Goal: Transaction & Acquisition: Purchase product/service

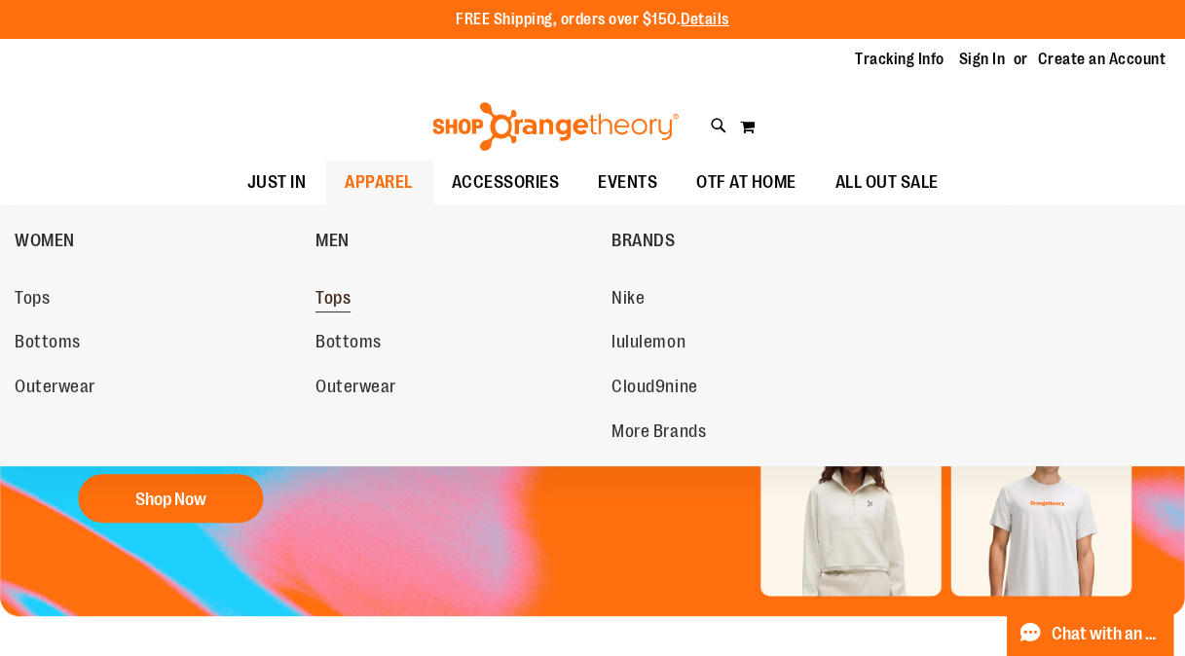
click at [337, 299] on span "Tops" at bounding box center [332, 300] width 35 height 24
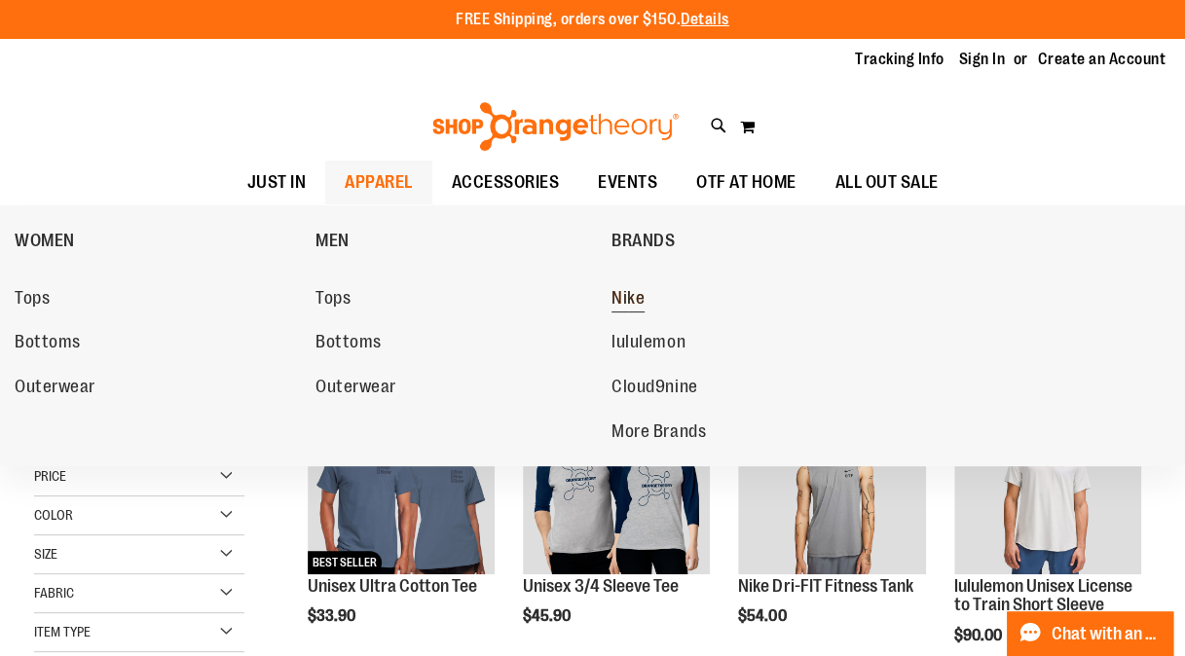
click at [613, 289] on span "Nike" at bounding box center [628, 300] width 33 height 24
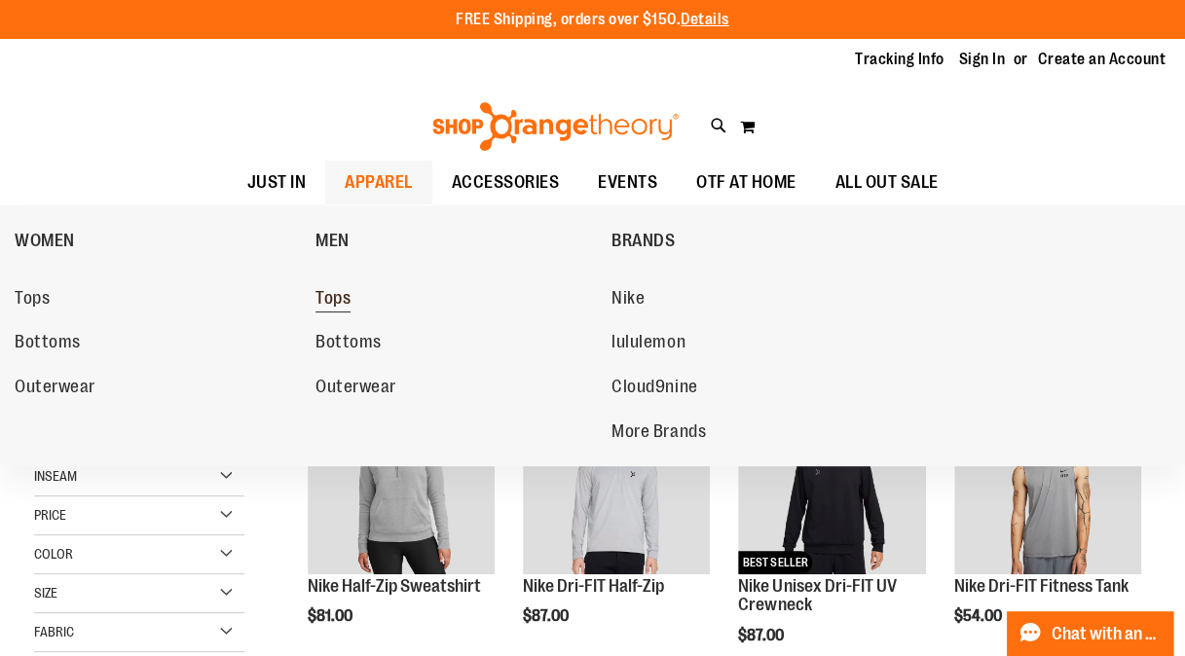
click at [335, 297] on span "Tops" at bounding box center [332, 300] width 35 height 24
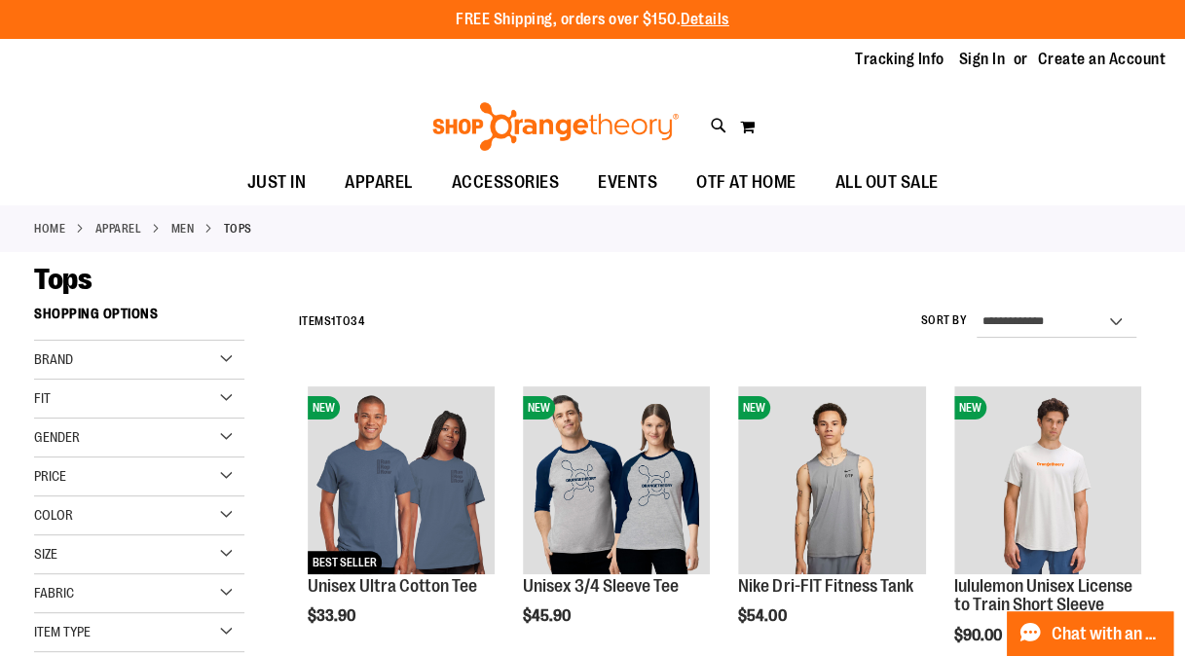
click at [224, 357] on div "Brand" at bounding box center [139, 360] width 210 height 39
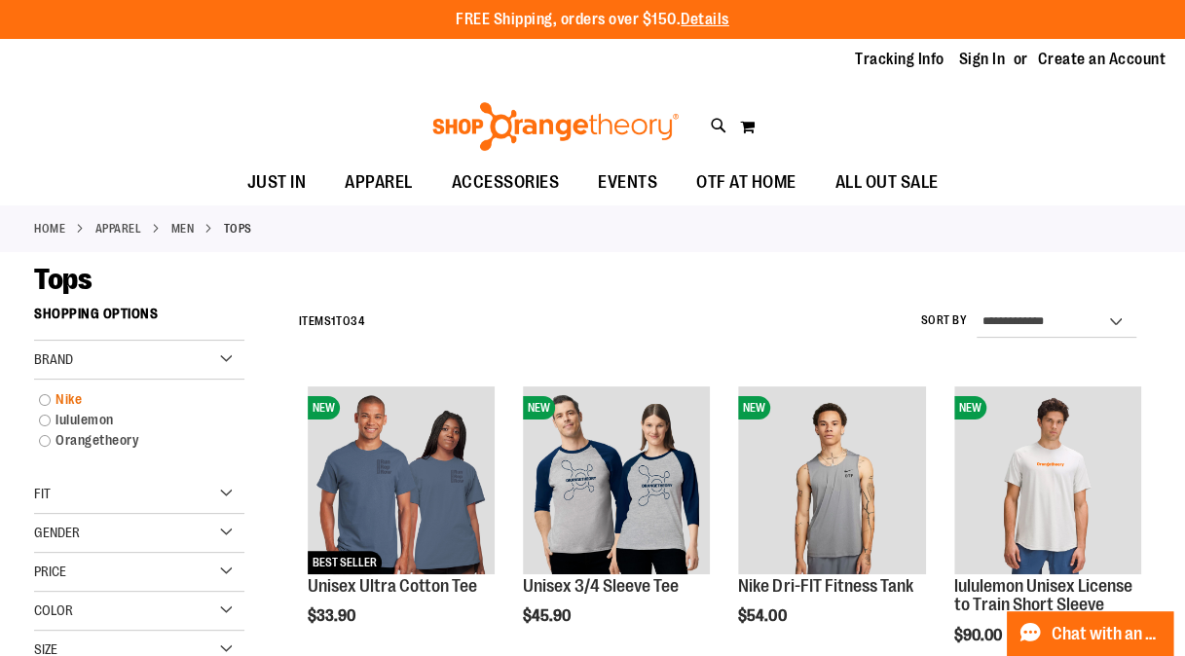
click at [136, 401] on link "Nike" at bounding box center [130, 399] width 202 height 20
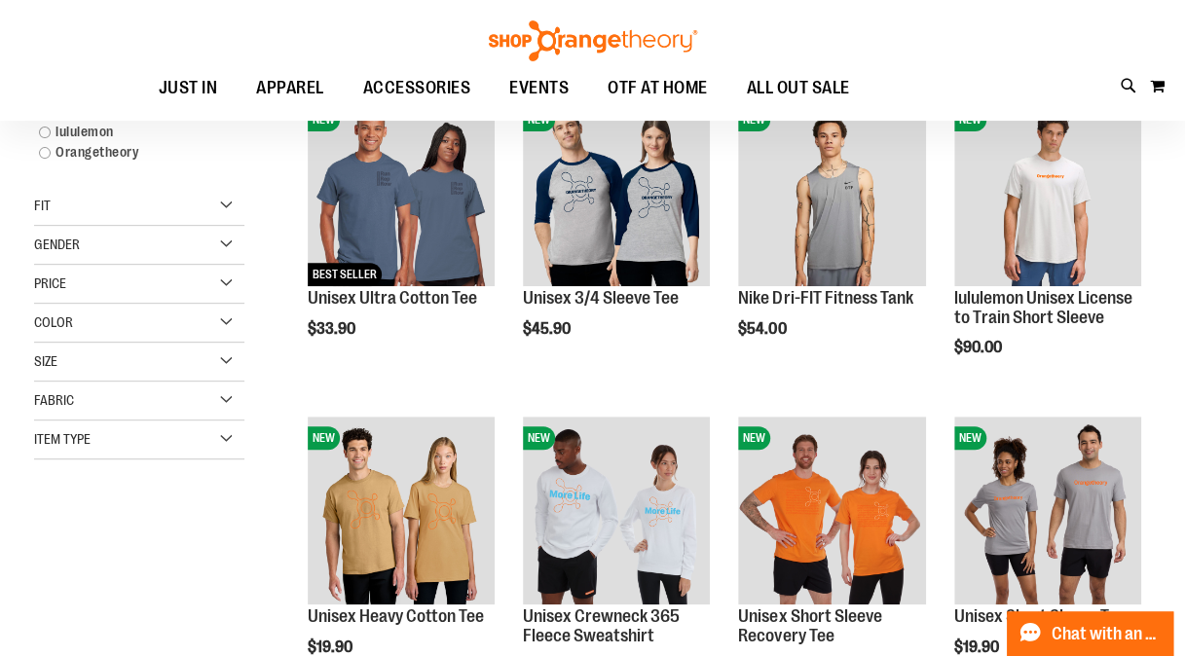
scroll to position [296, 0]
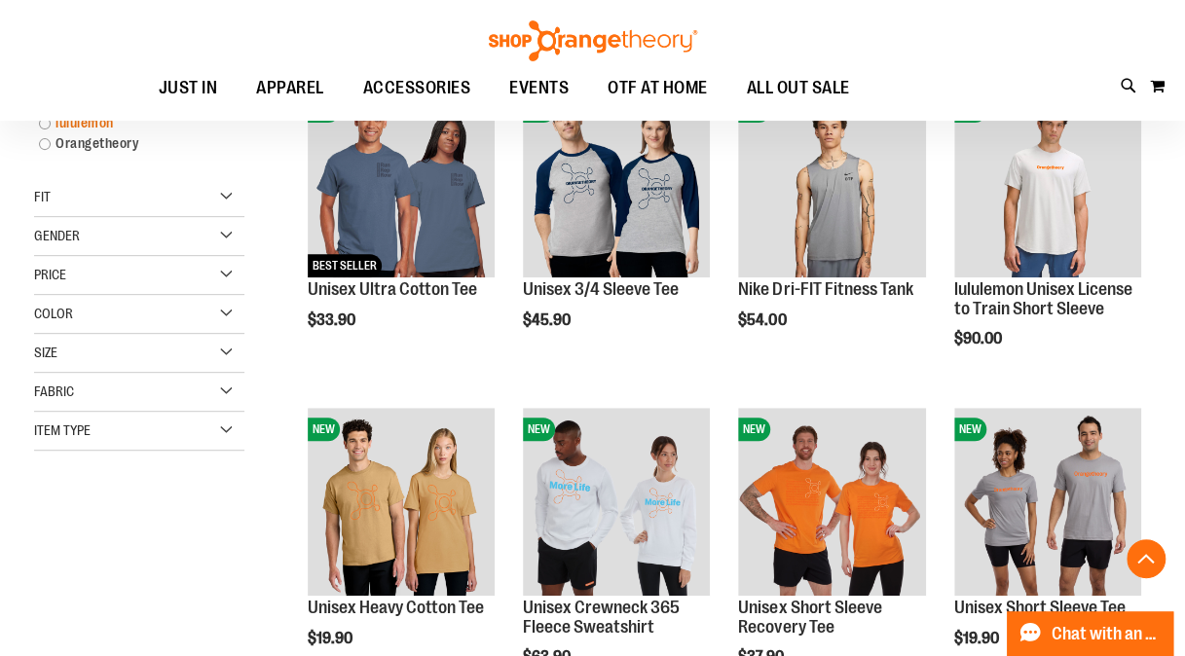
click at [43, 122] on link "lululemon" at bounding box center [130, 123] width 202 height 20
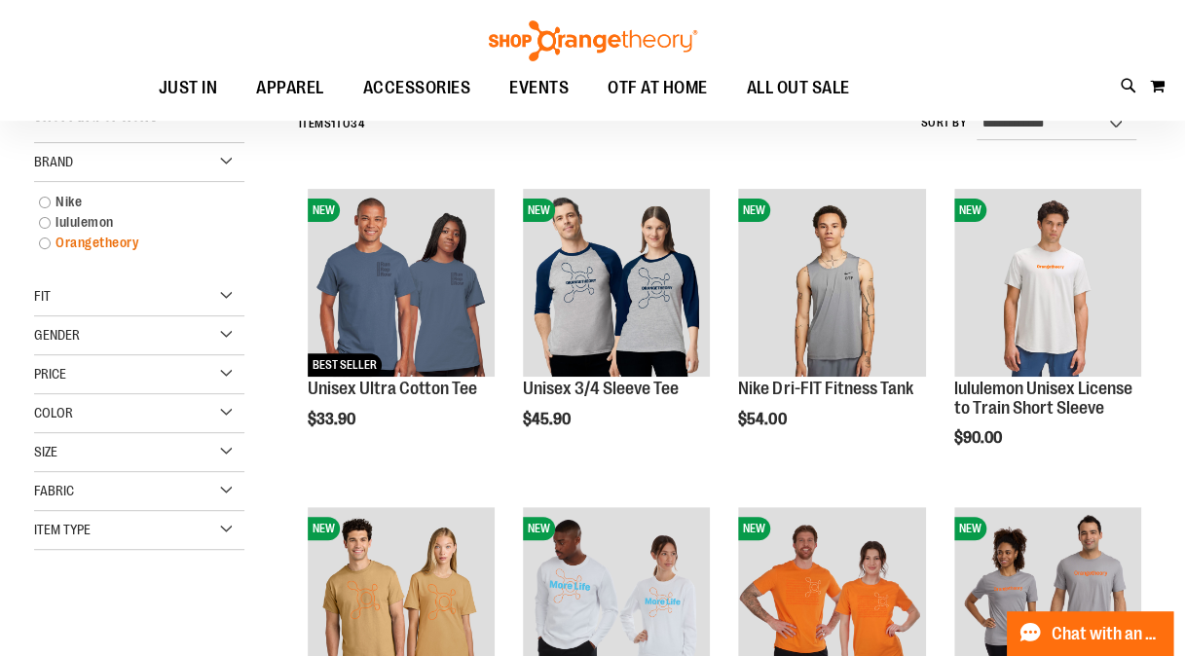
scroll to position [176, 0]
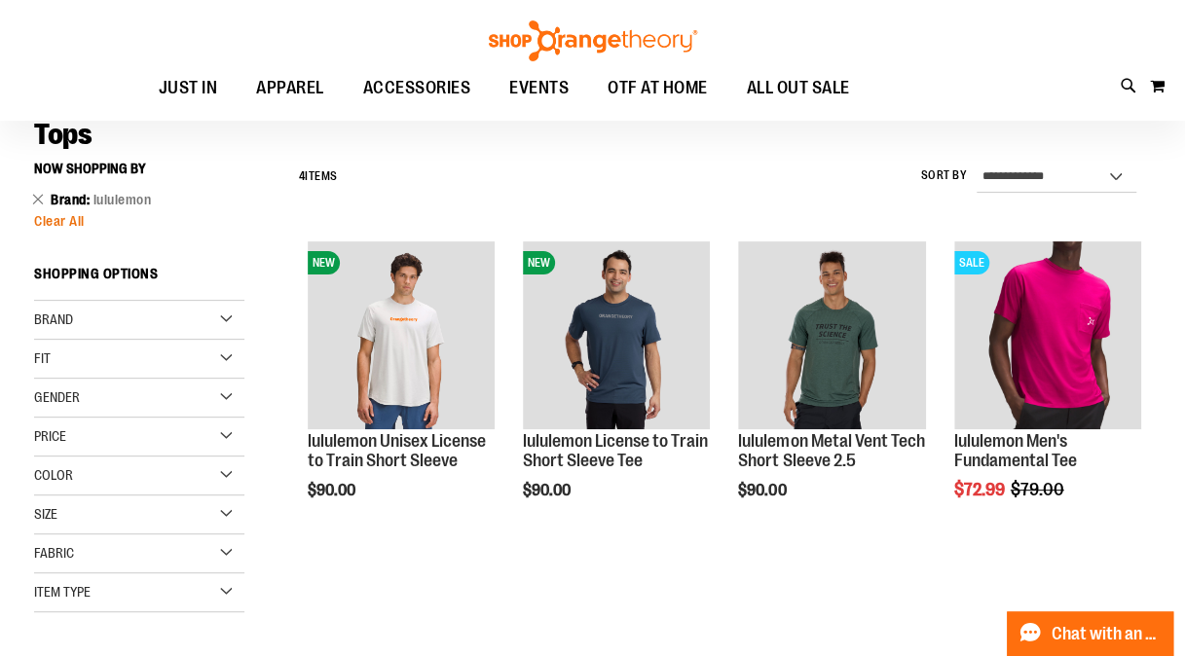
scroll to position [135, 0]
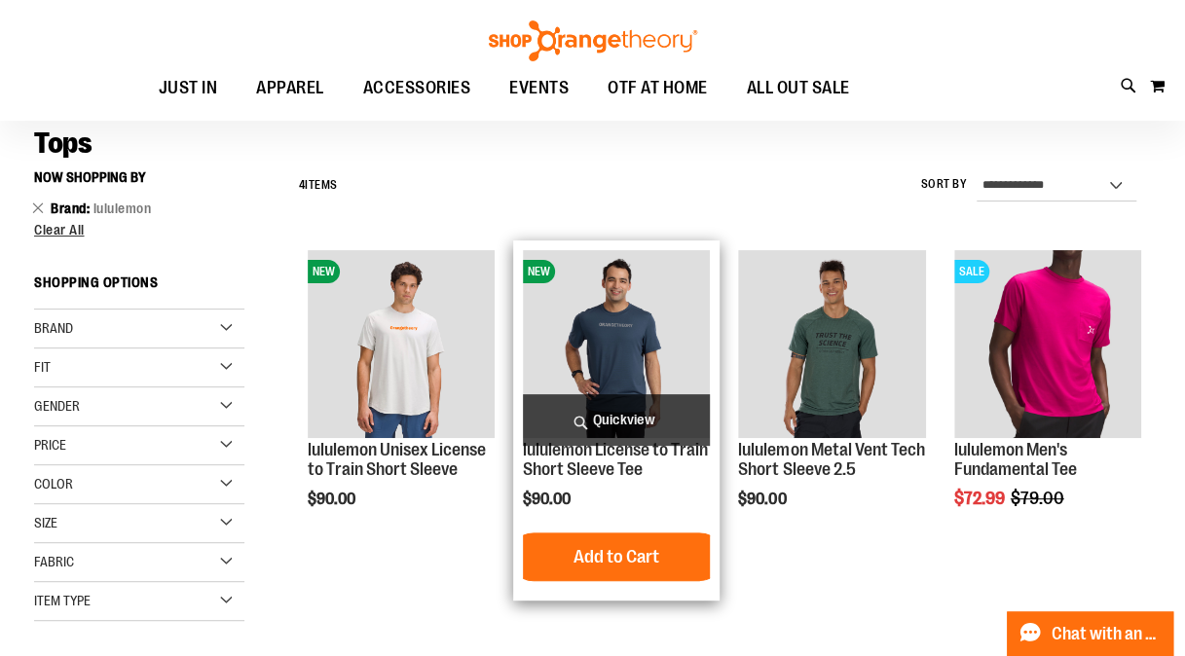
click at [666, 339] on img "product" at bounding box center [616, 343] width 187 height 187
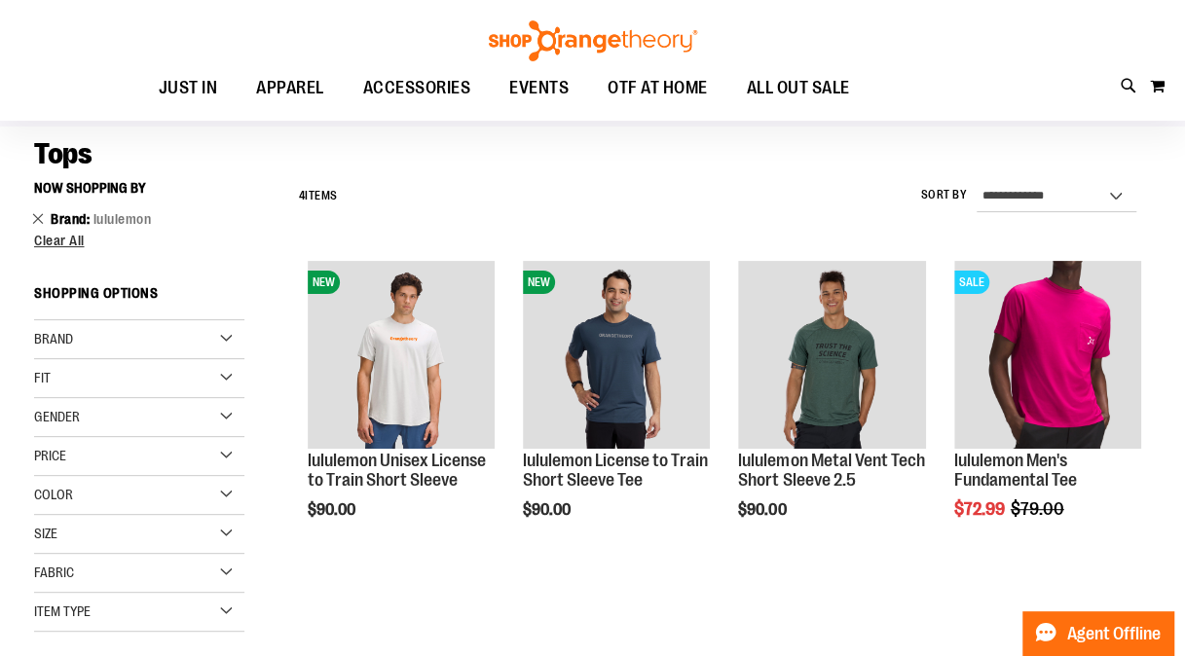
scroll to position [135, 0]
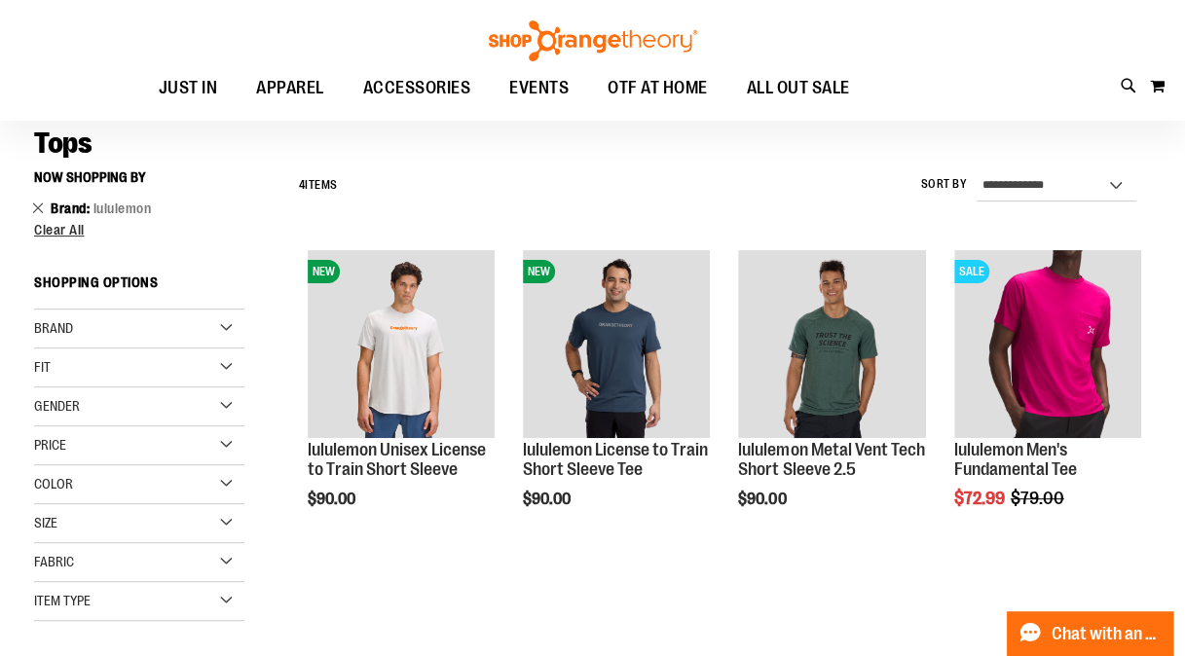
click at [37, 209] on link "Remove This Item" at bounding box center [38, 207] width 13 height 19
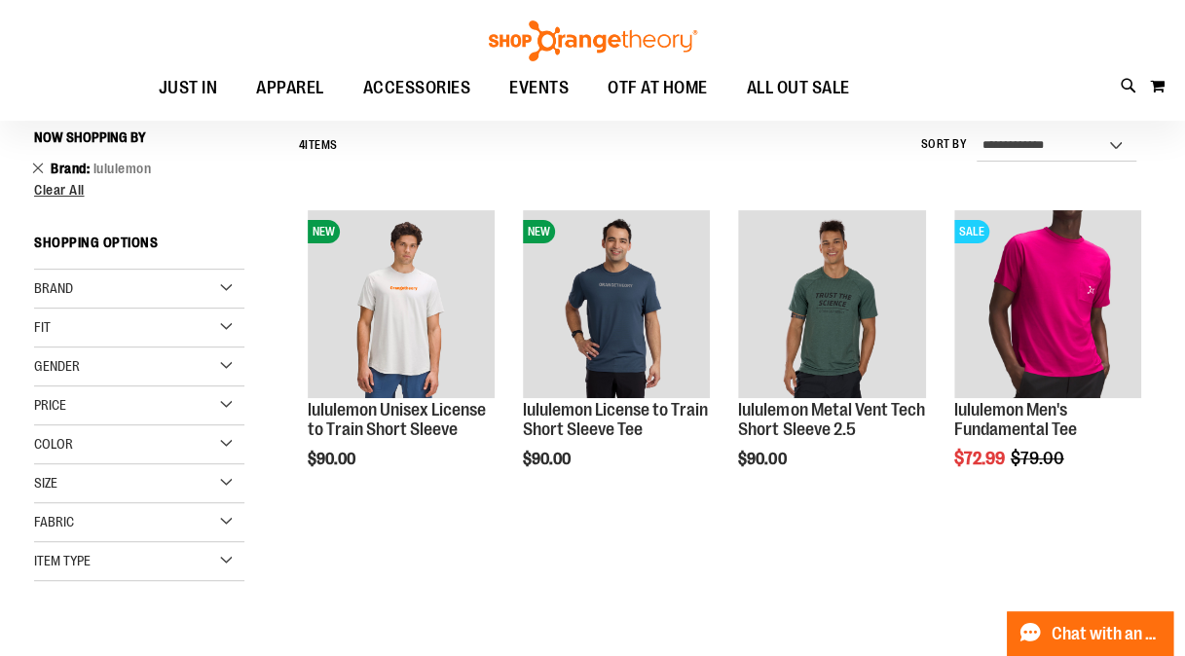
scroll to position [176, 0]
click at [36, 163] on link "Remove This Item" at bounding box center [38, 166] width 13 height 19
click at [63, 185] on span "Clear All" at bounding box center [59, 189] width 51 height 16
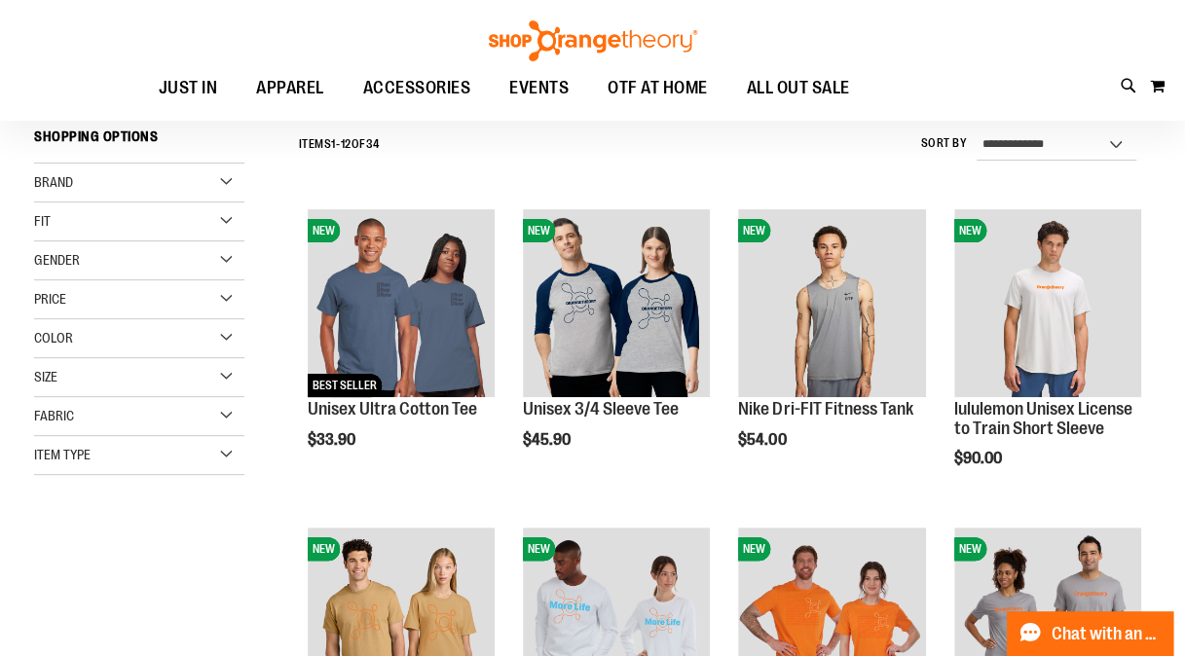
click at [228, 185] on div "Brand" at bounding box center [139, 183] width 210 height 39
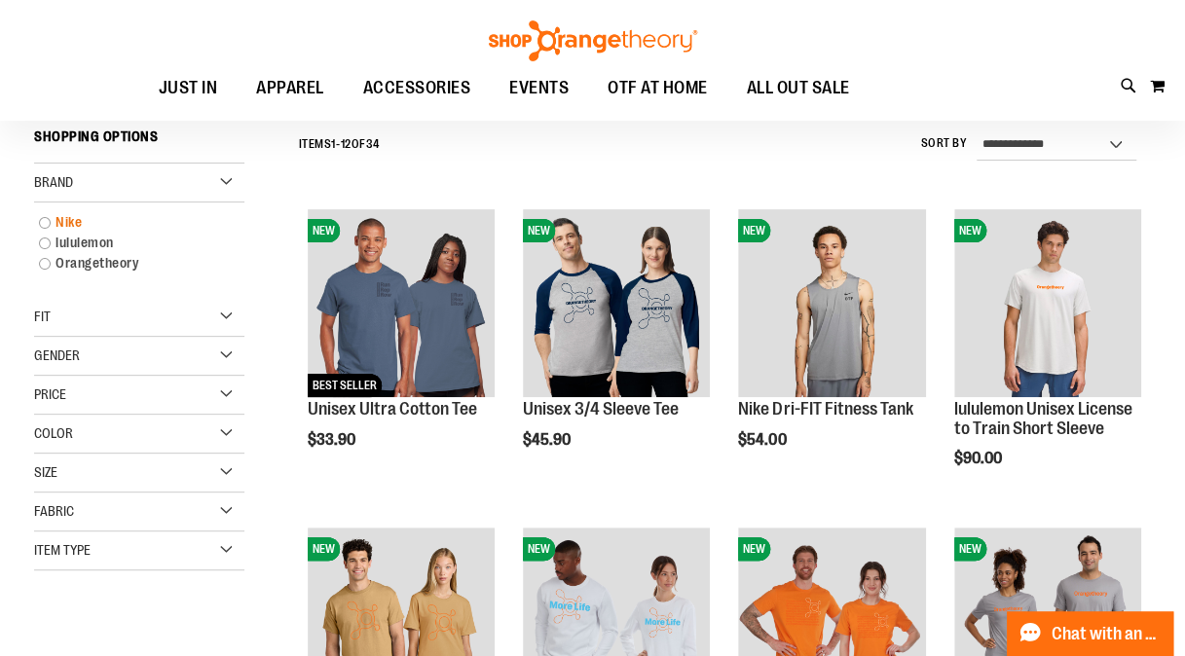
click at [43, 218] on link "Nike" at bounding box center [130, 222] width 202 height 20
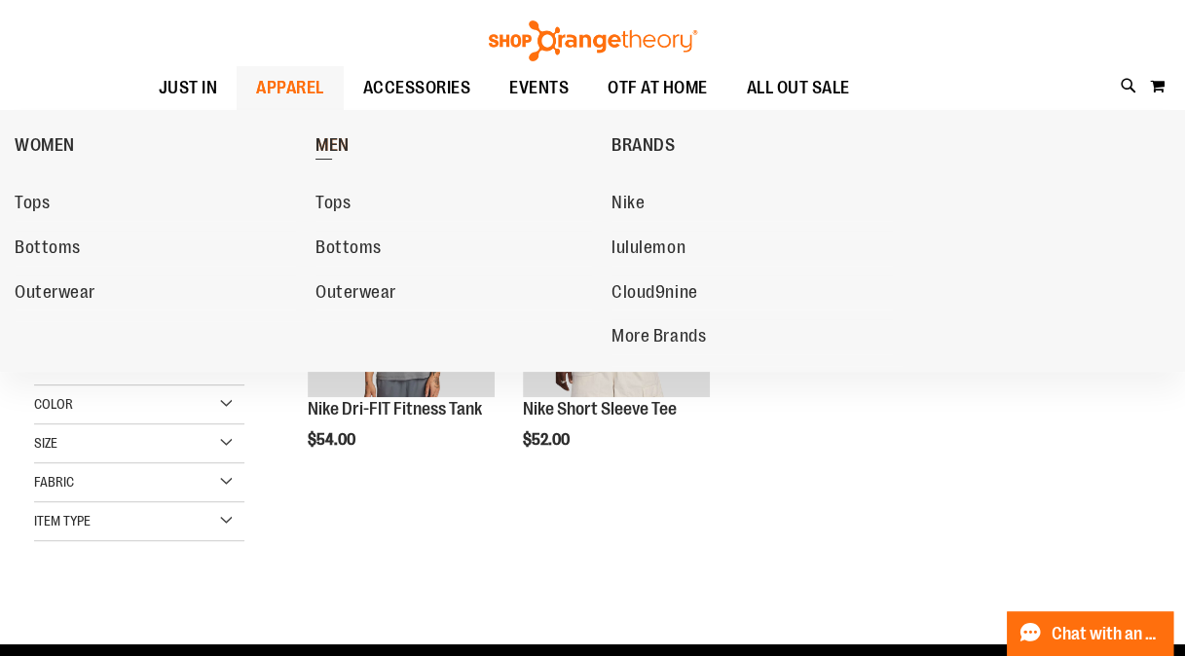
click at [336, 136] on span "MEN" at bounding box center [332, 147] width 34 height 24
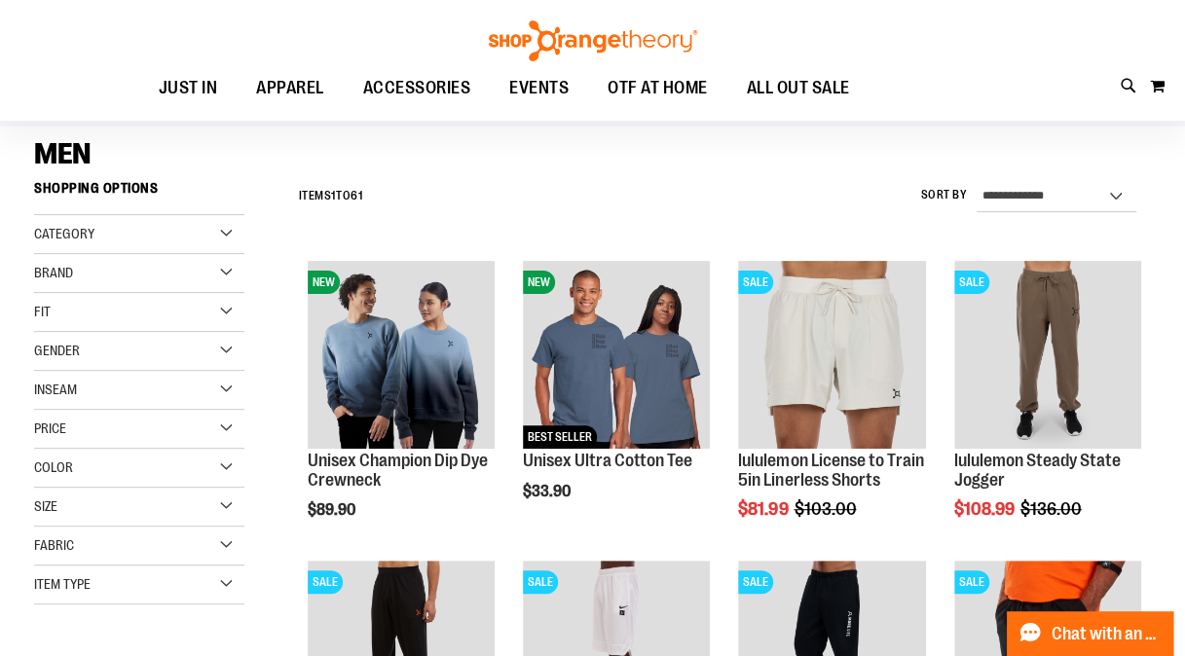
scroll to position [115, 0]
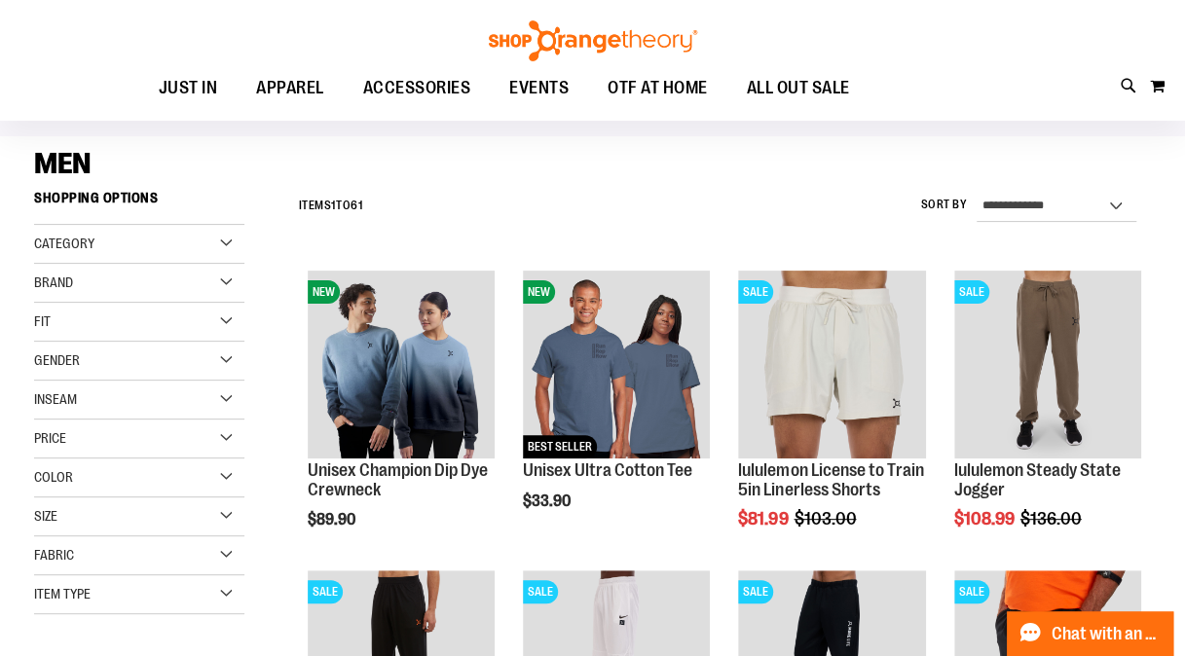
click at [225, 286] on div "Brand" at bounding box center [139, 283] width 210 height 39
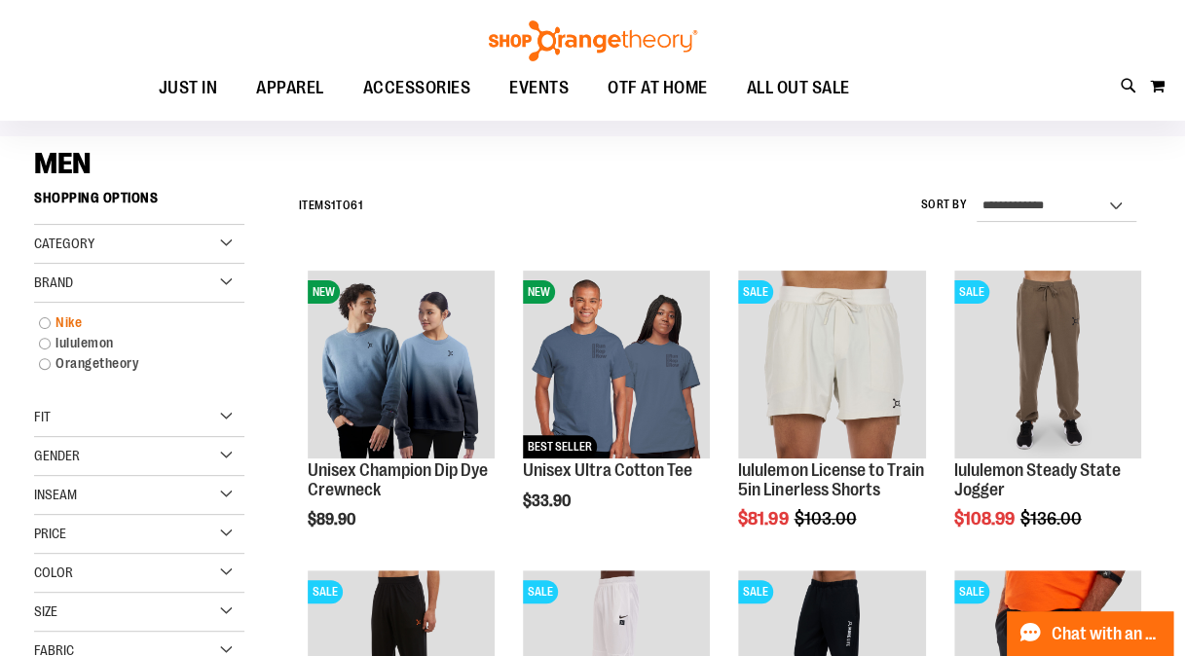
click at [37, 316] on link "Nike" at bounding box center [130, 323] width 202 height 20
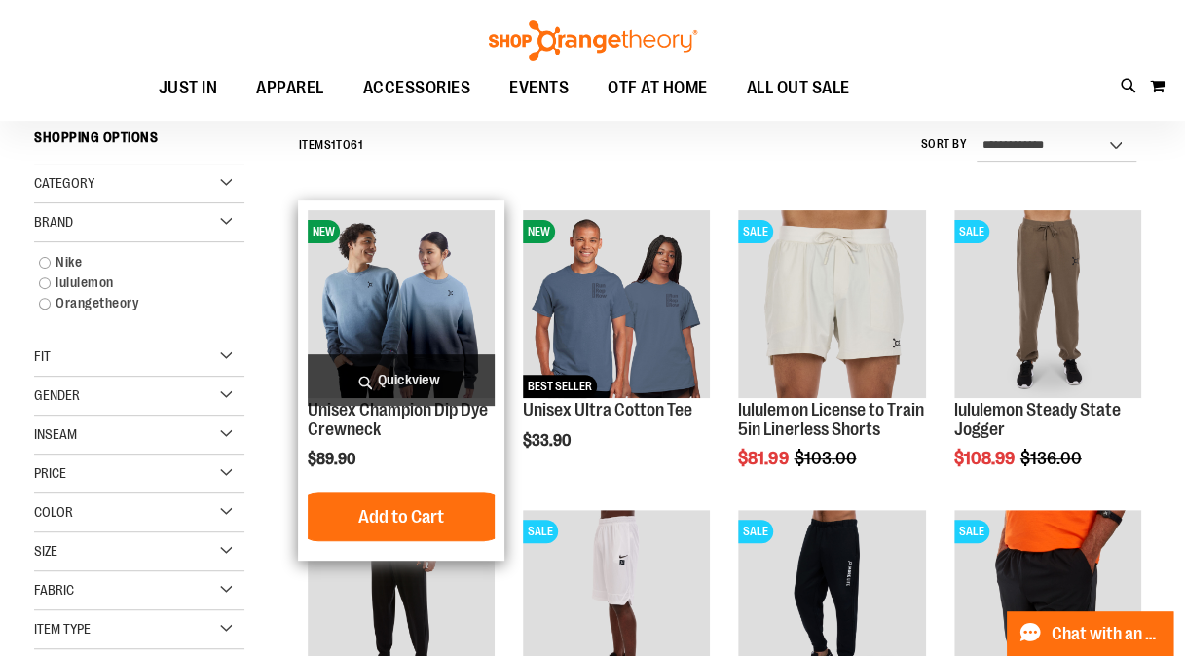
scroll to position [176, 0]
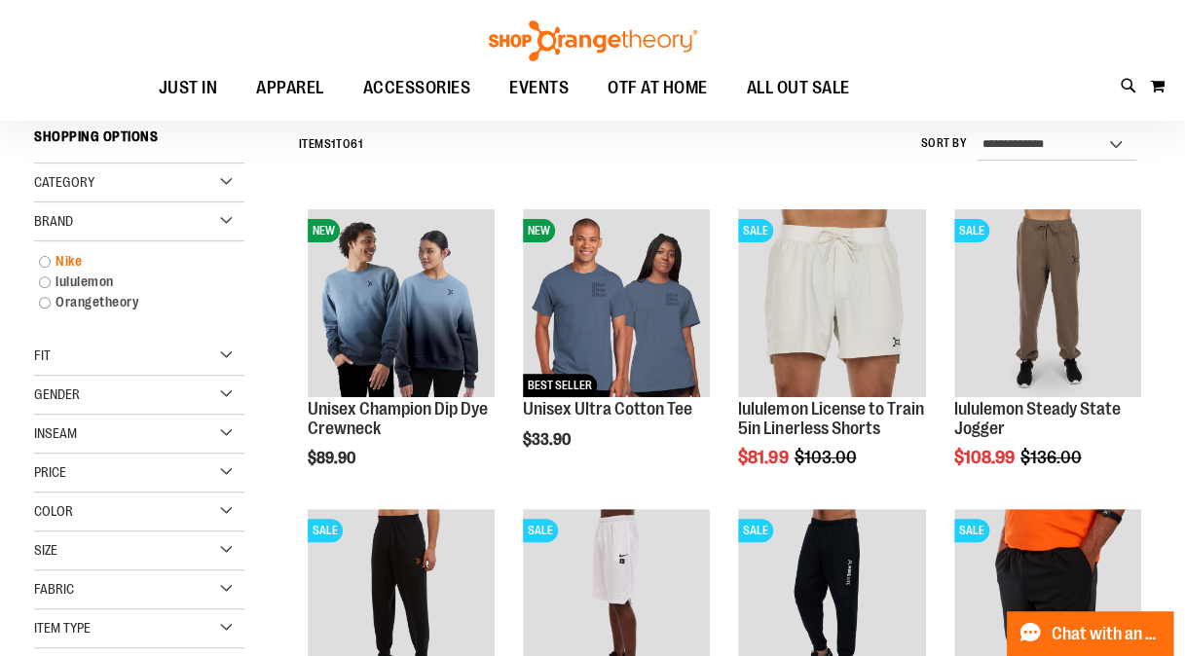
click at [45, 256] on link "Nike" at bounding box center [130, 261] width 202 height 20
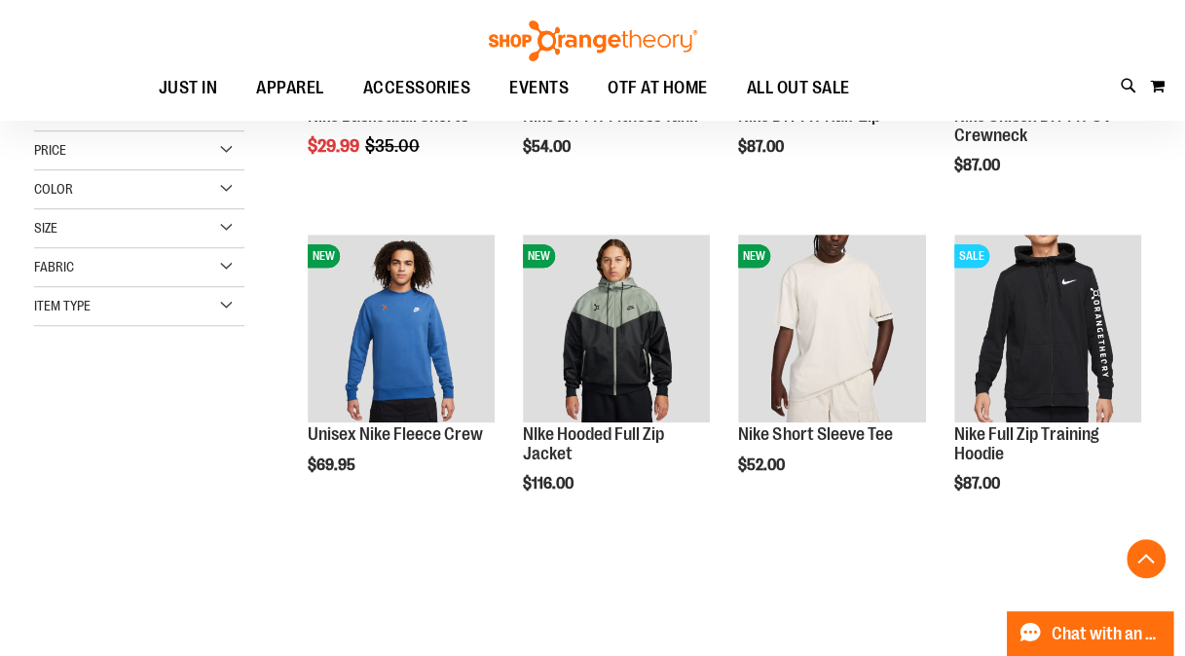
scroll to position [470, 0]
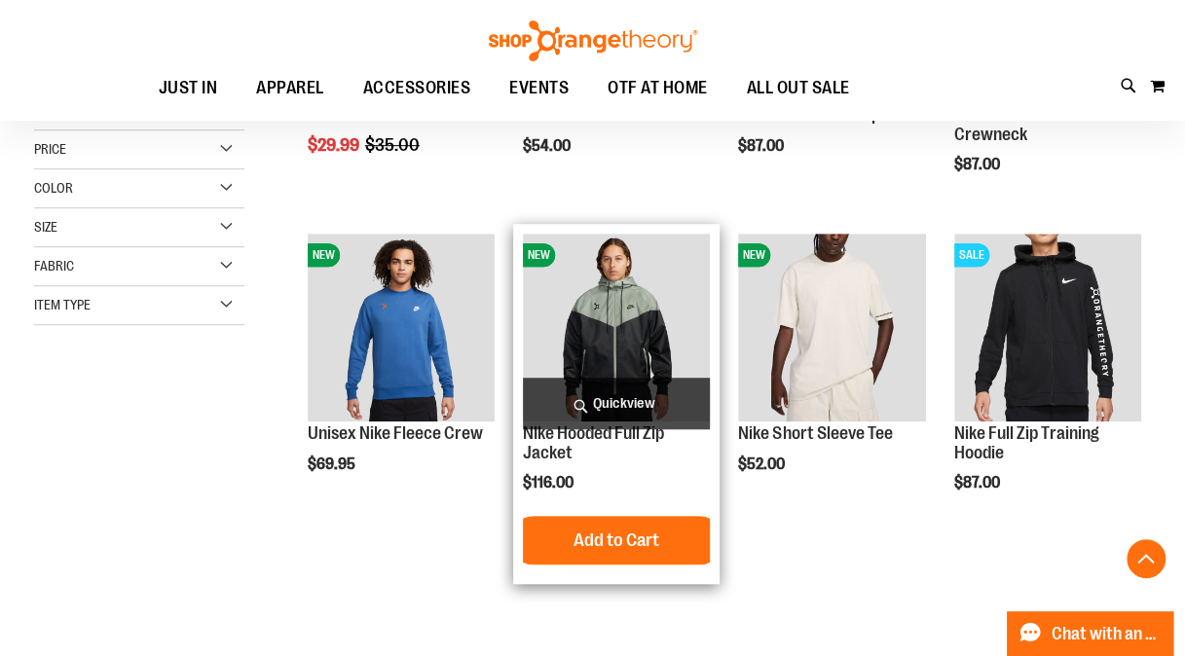
click at [632, 312] on img "product" at bounding box center [616, 327] width 187 height 187
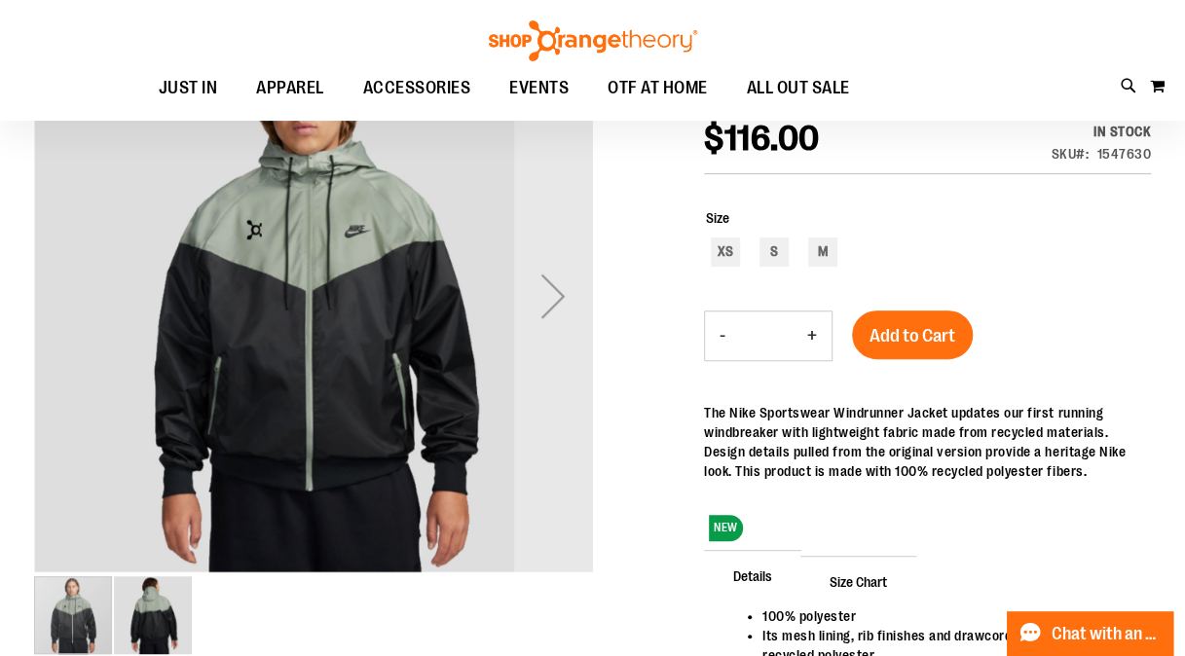
scroll to position [251, 0]
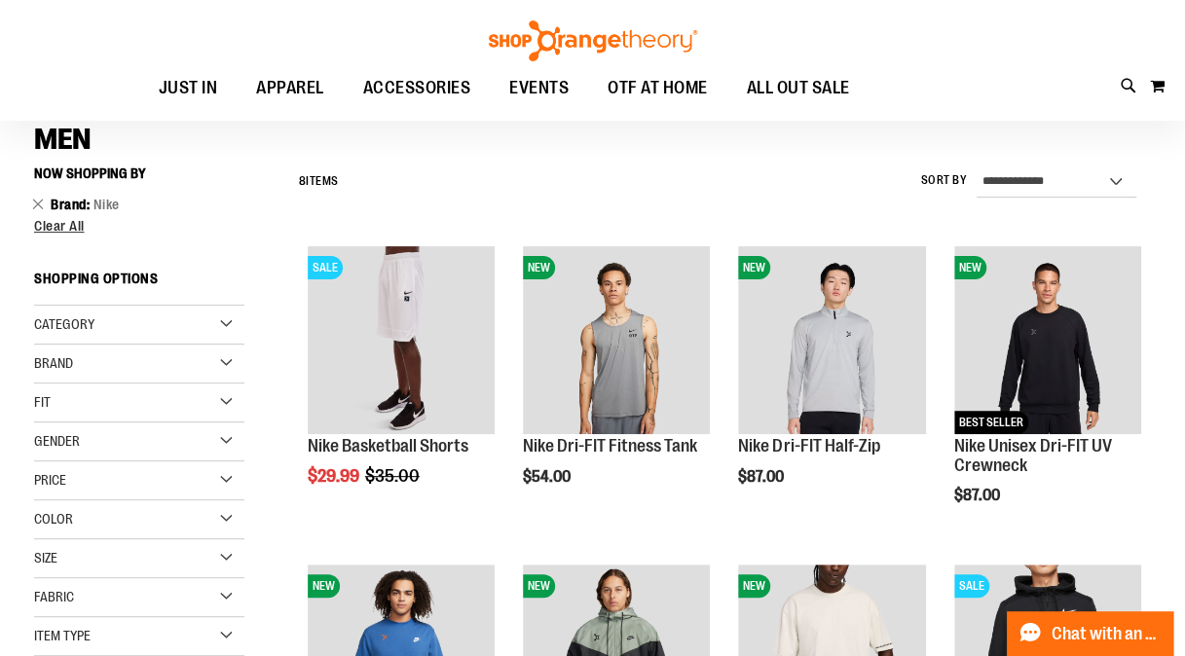
scroll to position [118, 0]
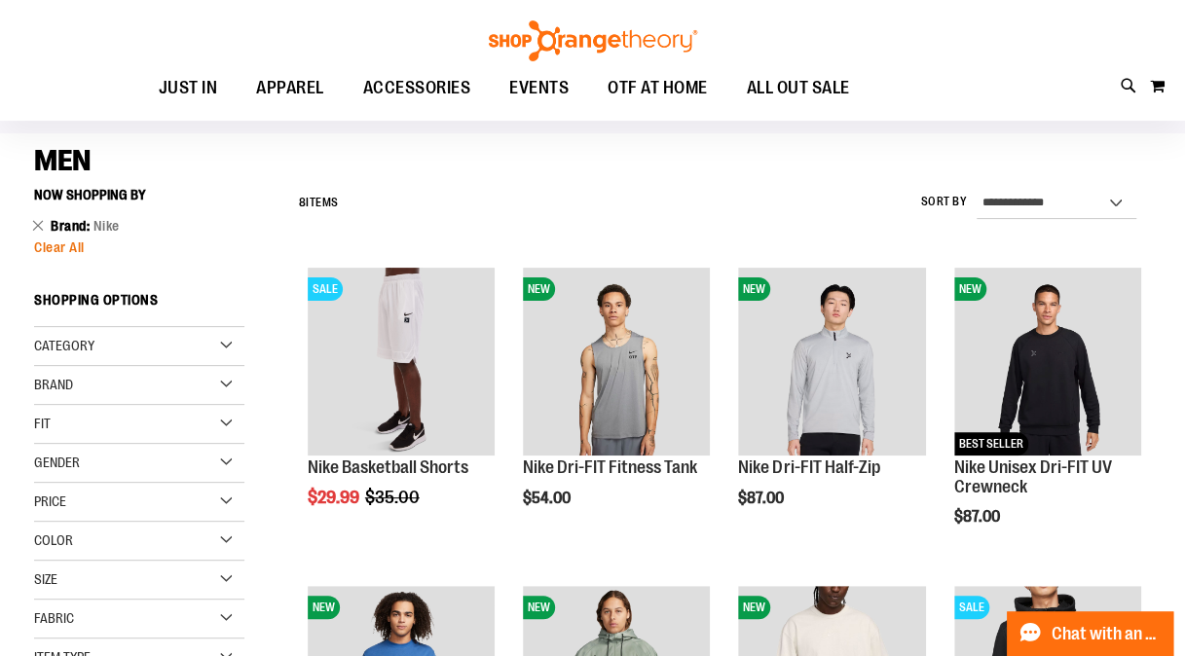
click at [49, 241] on span "Clear All" at bounding box center [59, 248] width 51 height 16
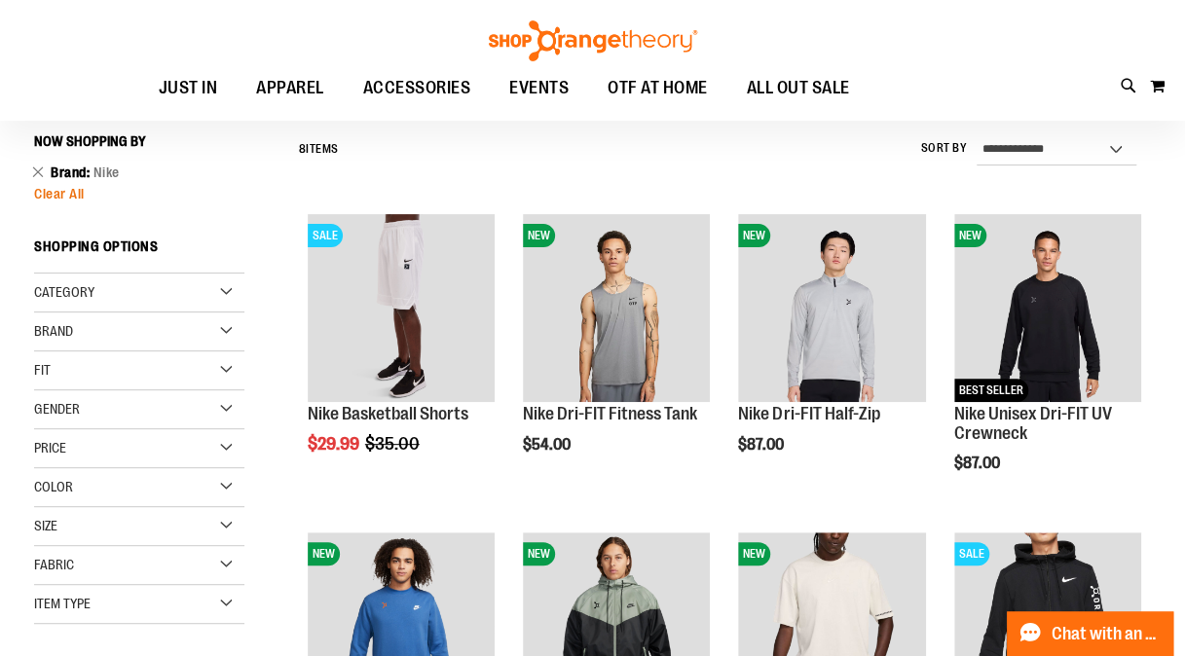
scroll to position [176, 0]
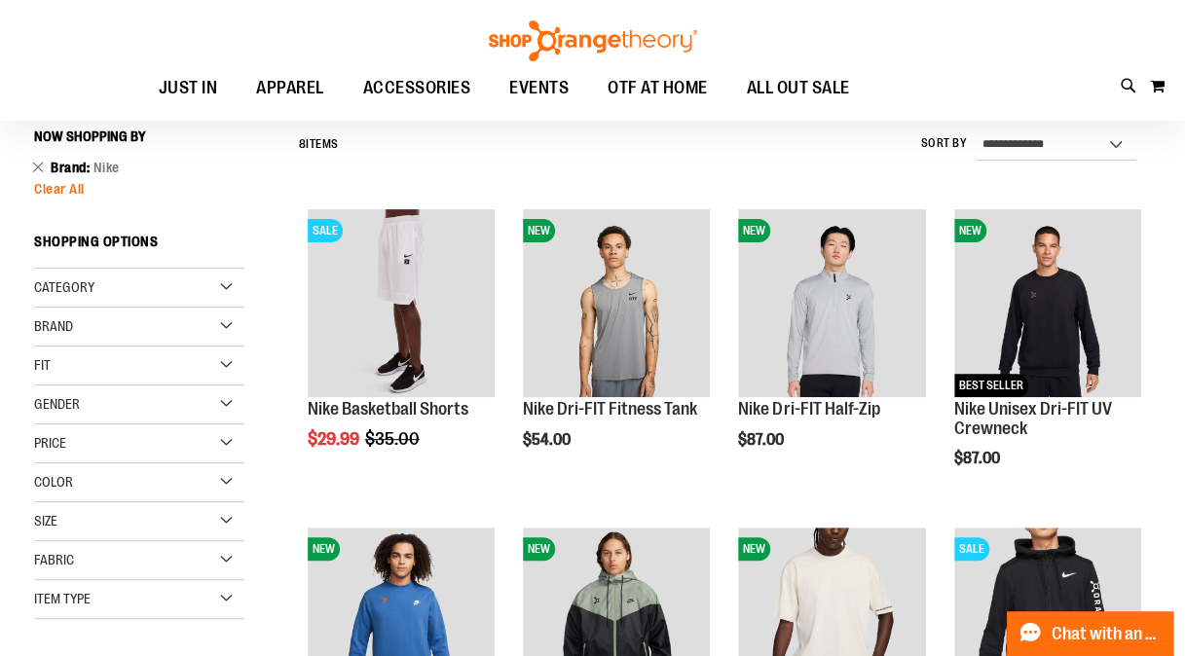
click at [69, 191] on span "Clear All" at bounding box center [59, 189] width 51 height 16
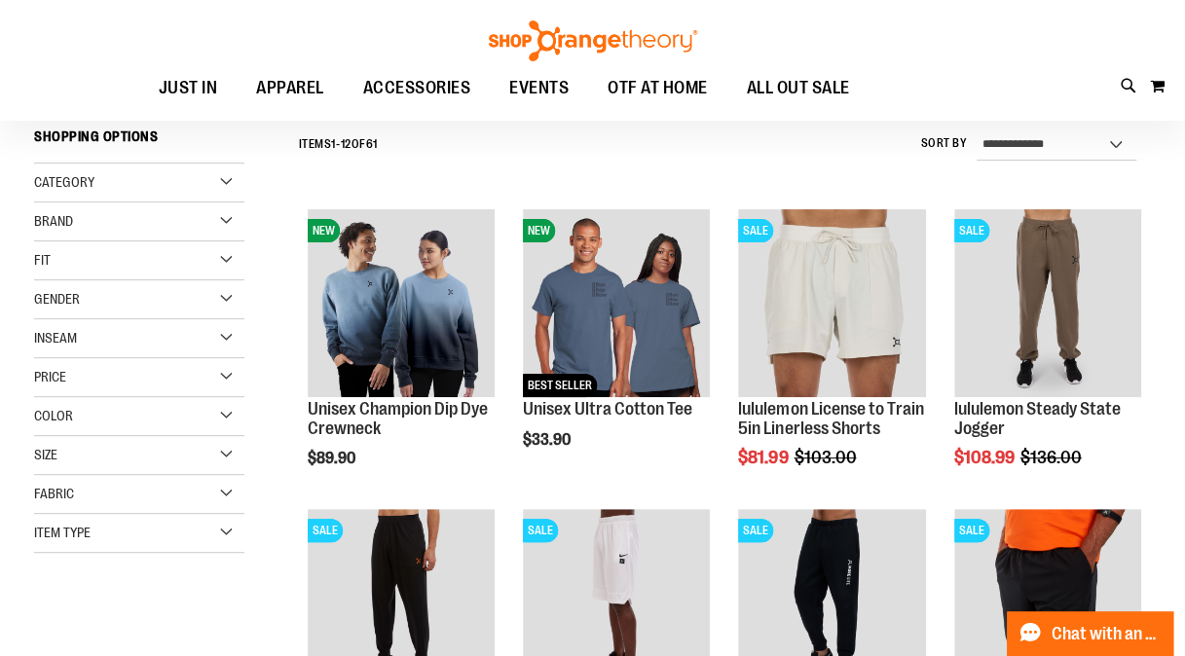
click at [228, 181] on div "Category" at bounding box center [139, 183] width 210 height 39
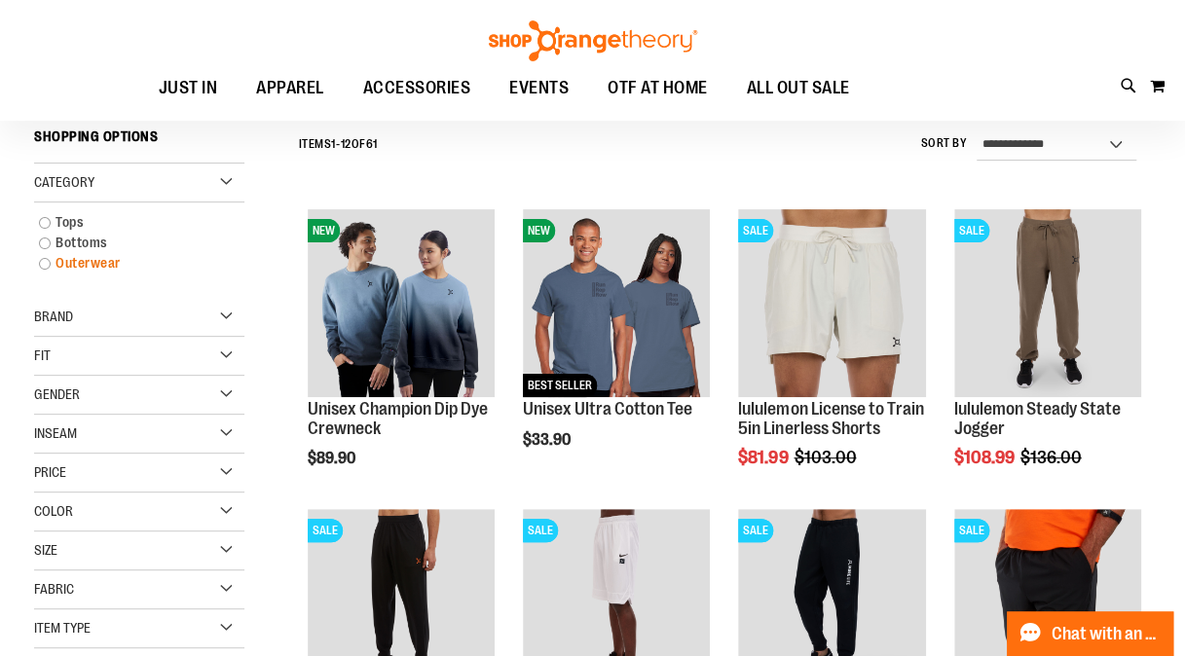
click at [43, 263] on link "Outerwear" at bounding box center [130, 263] width 202 height 20
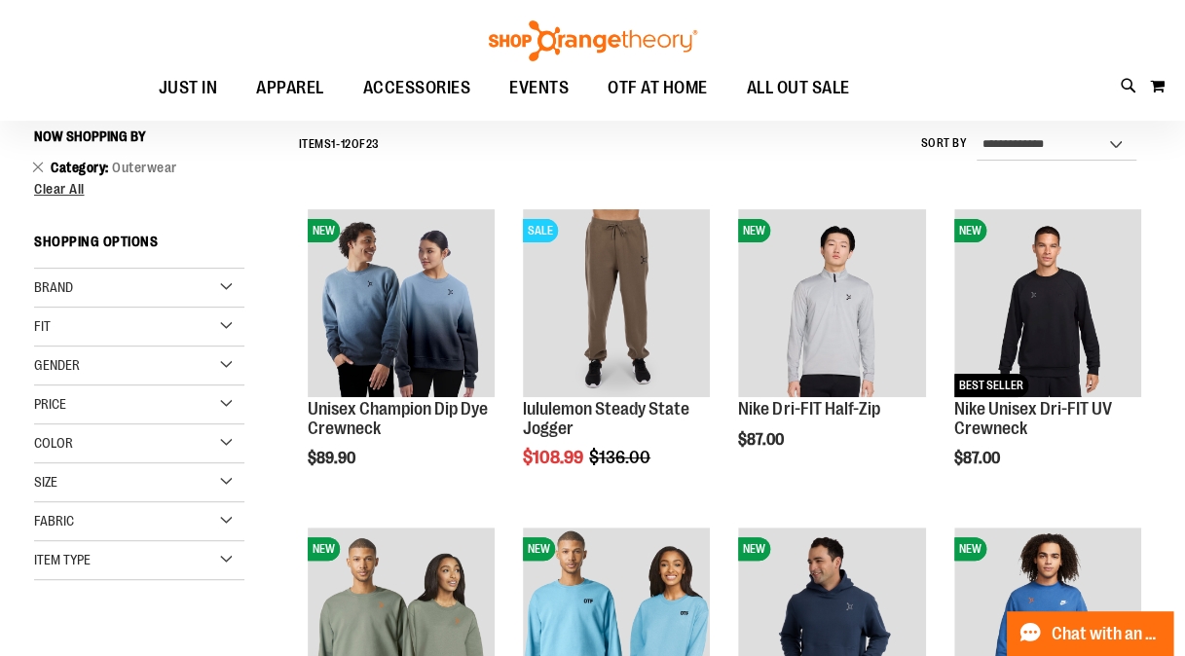
click at [594, 146] on div "**********" at bounding box center [720, 145] width 862 height 51
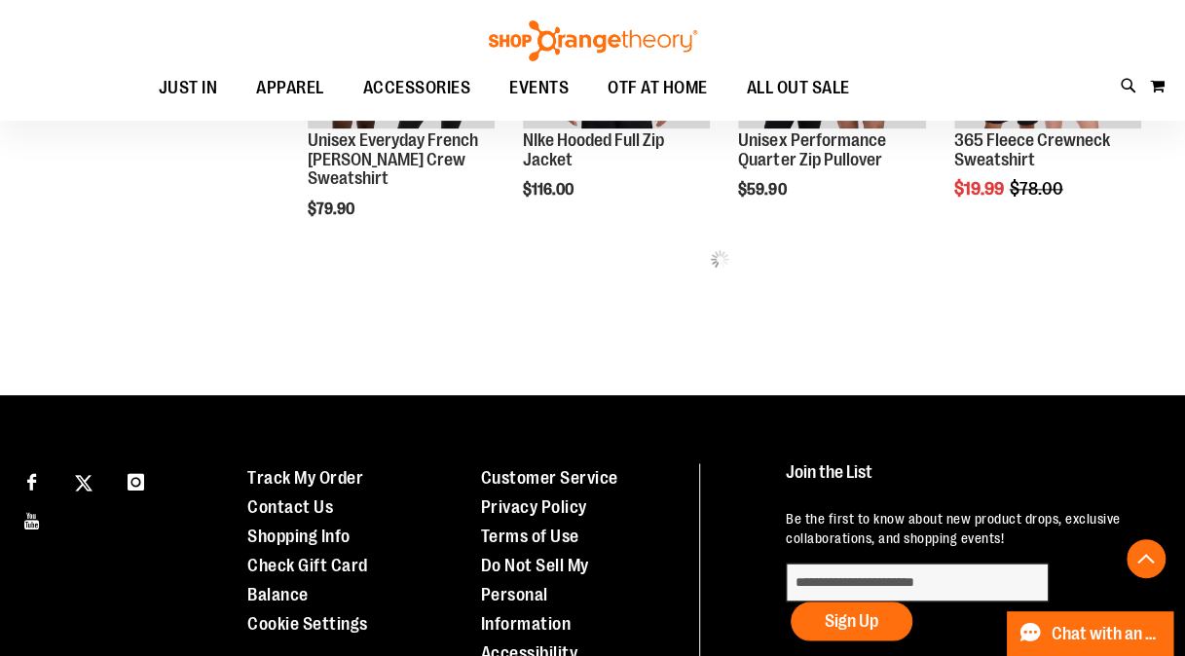
scroll to position [1010, 0]
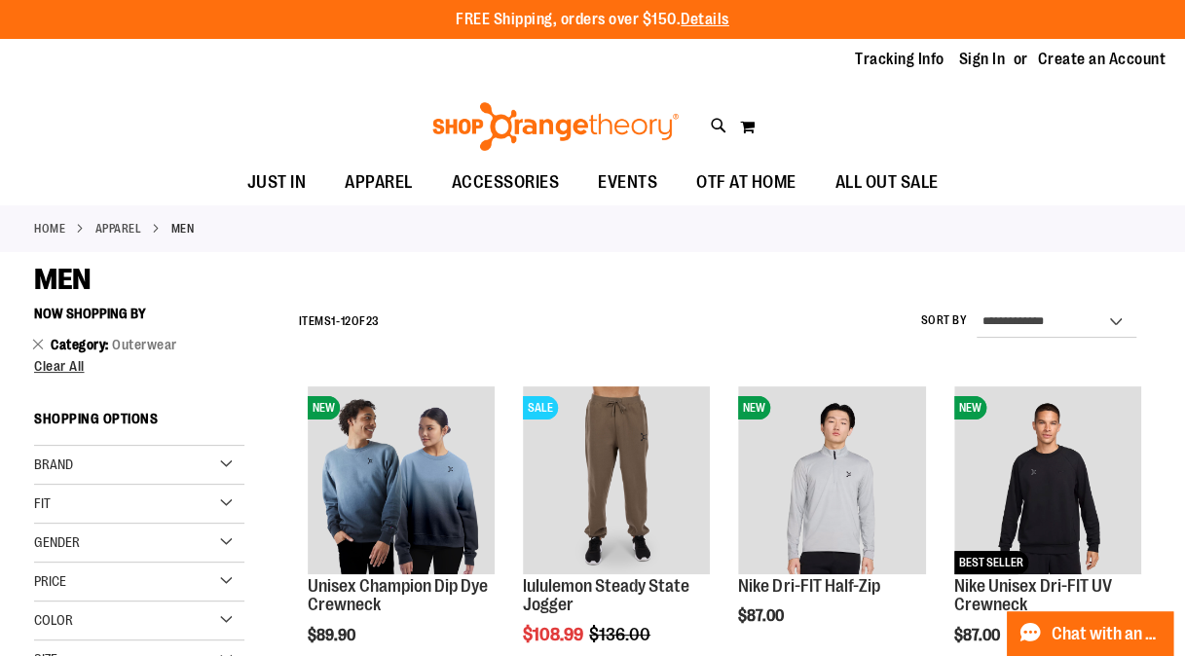
click at [57, 354] on ol "Category Outerwear Remove This Item" at bounding box center [139, 344] width 210 height 29
click at [60, 372] on span "Clear All" at bounding box center [59, 366] width 51 height 16
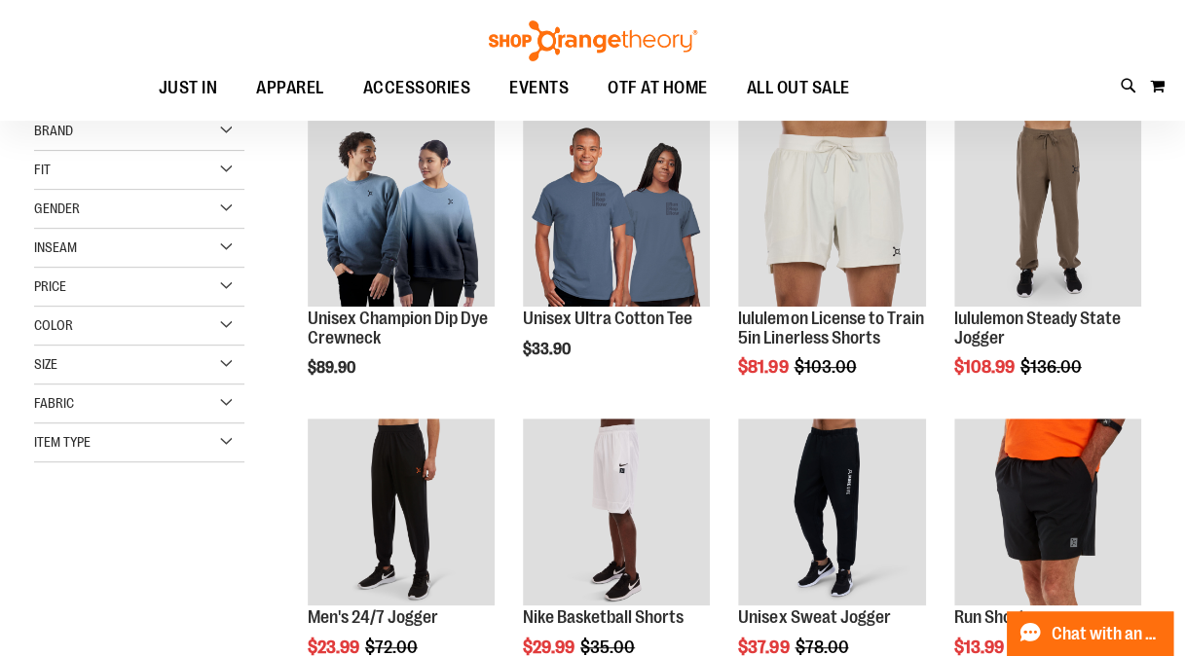
scroll to position [296, 0]
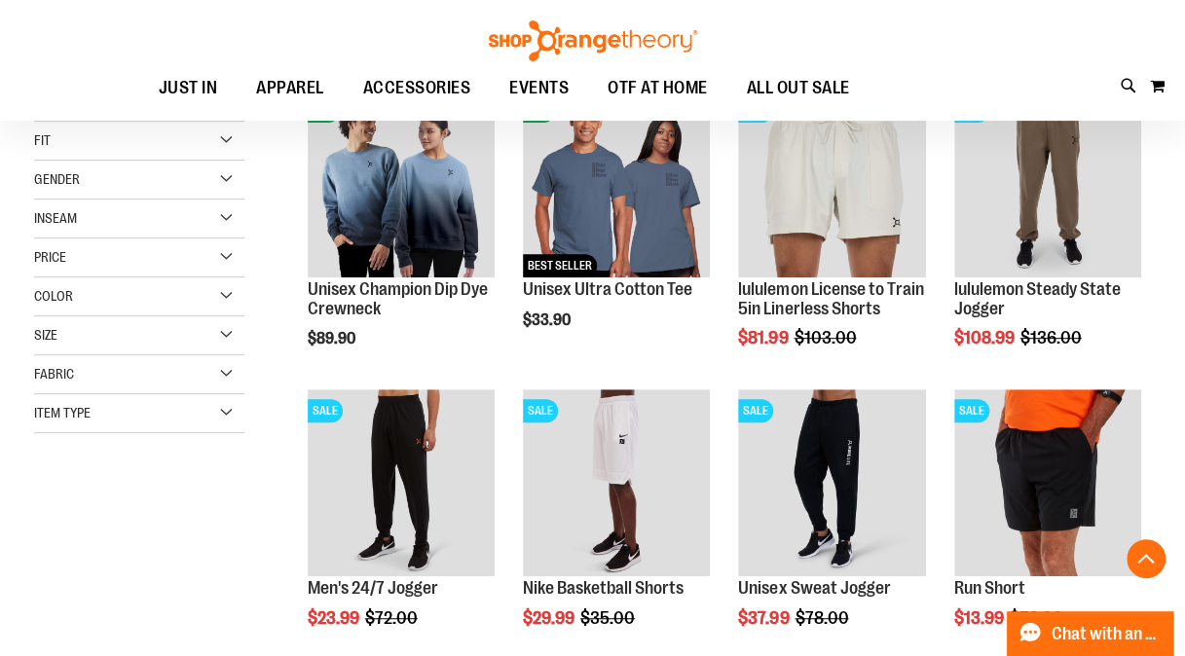
click at [224, 409] on div "Item Type" at bounding box center [139, 413] width 210 height 39
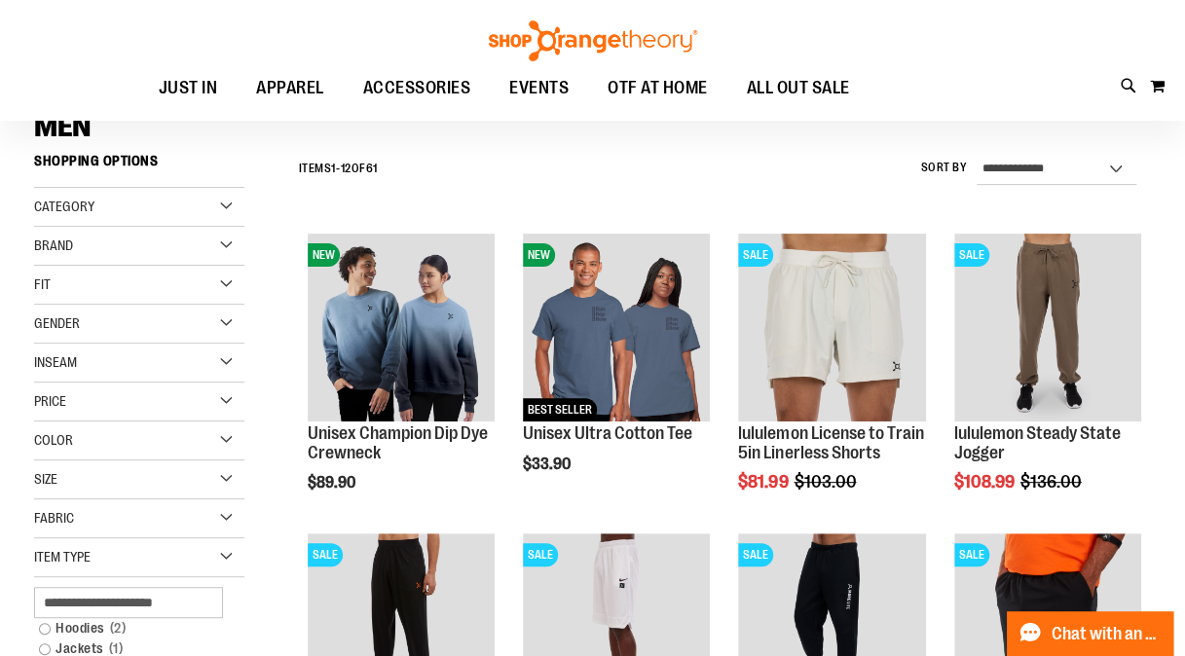
scroll to position [107, 0]
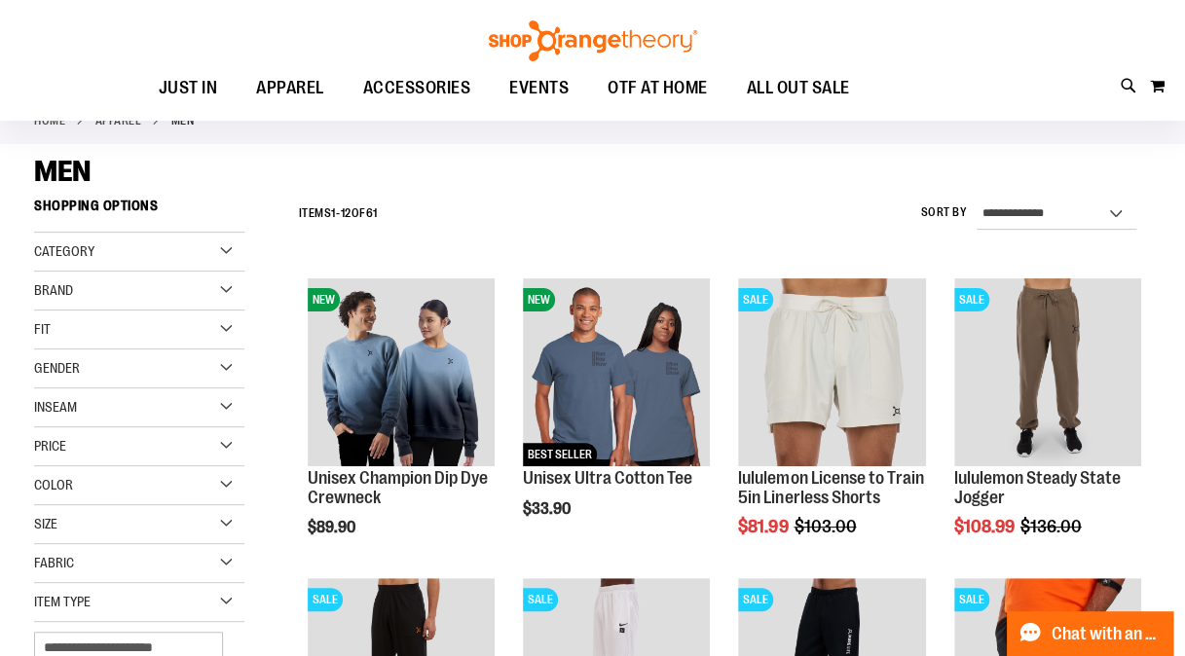
click at [228, 323] on div "Fit" at bounding box center [139, 330] width 210 height 39
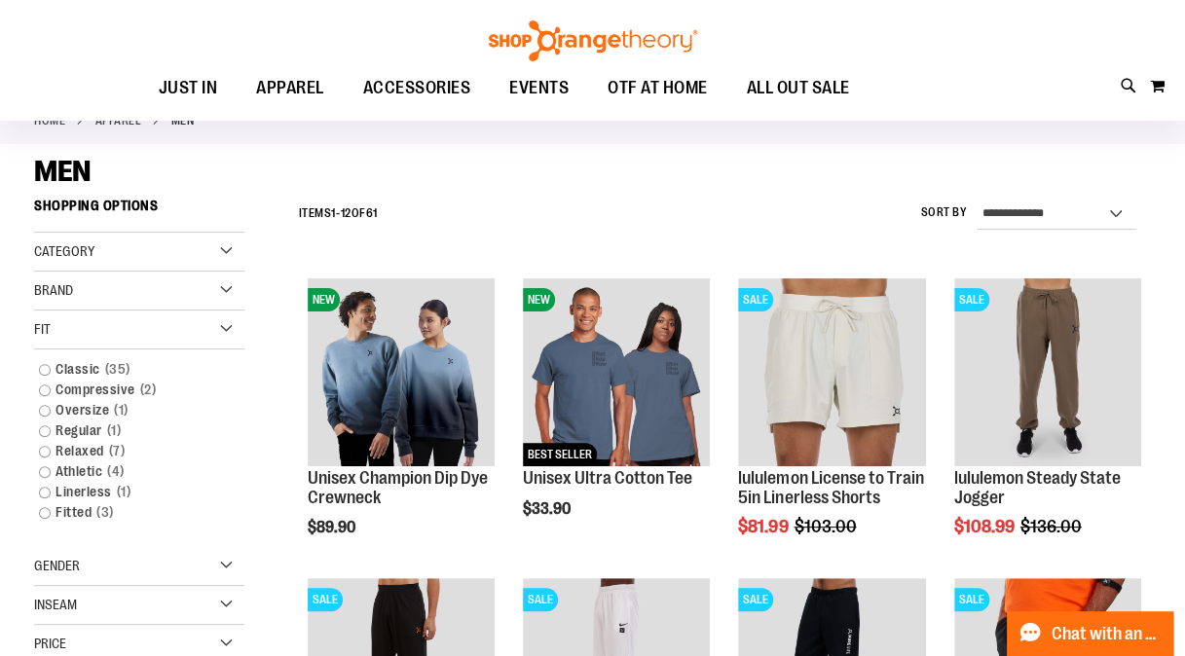
click at [228, 323] on div "Fit" at bounding box center [139, 330] width 210 height 39
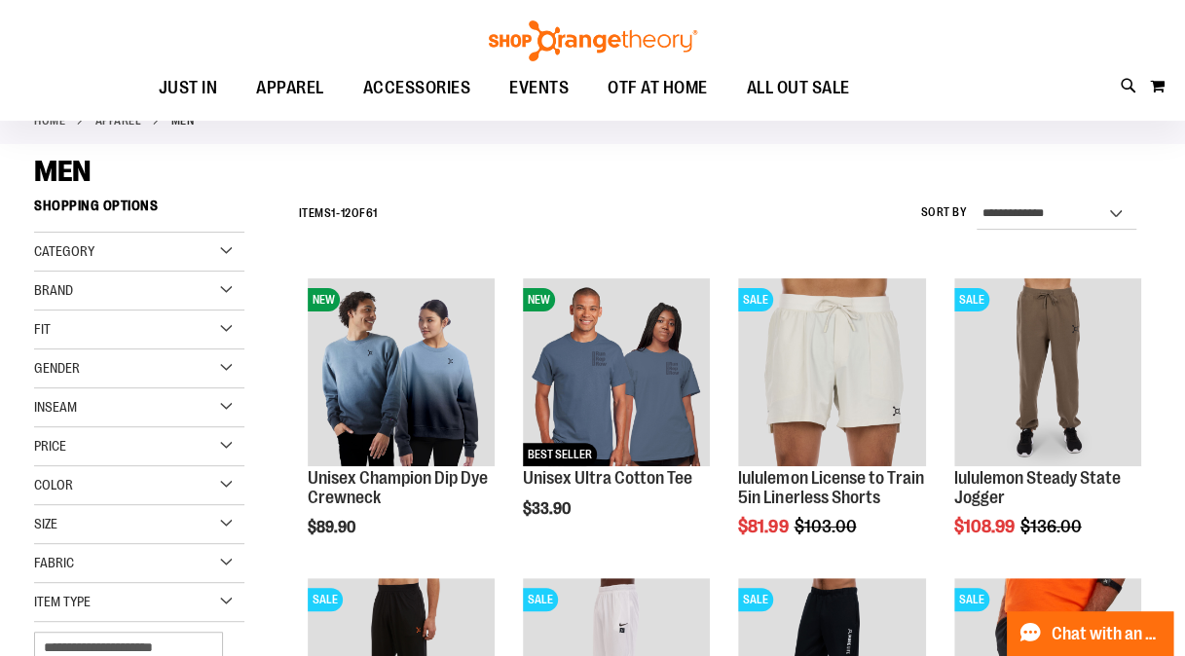
click at [227, 286] on div "Brand" at bounding box center [139, 291] width 210 height 39
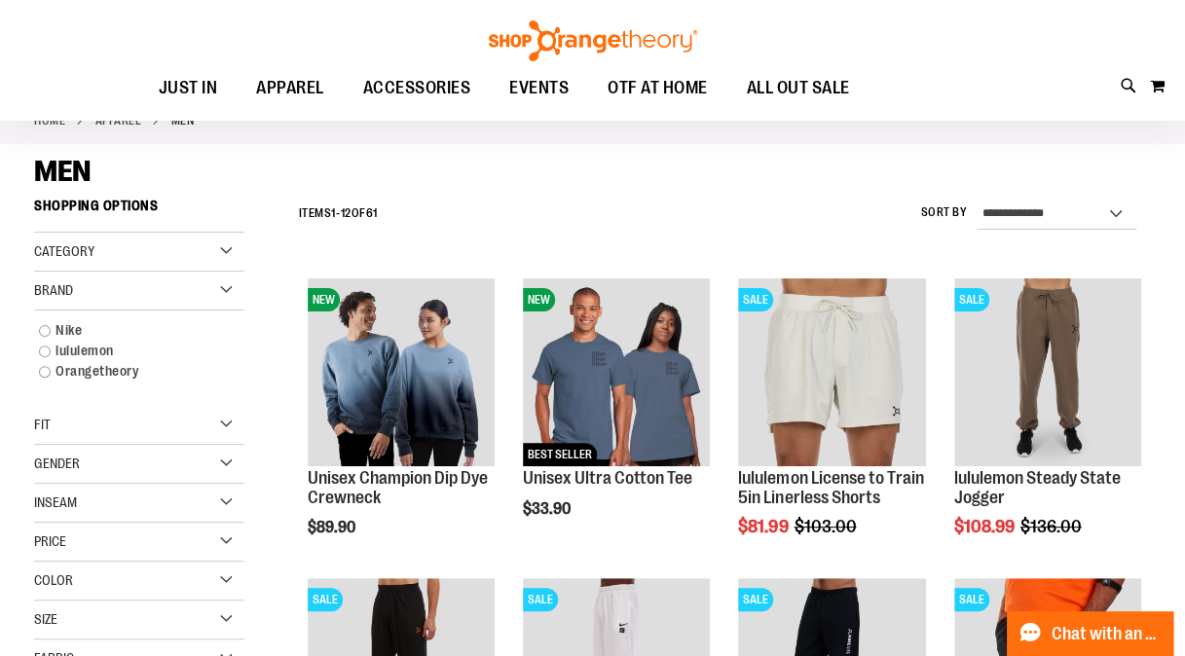
click at [227, 286] on div "Brand" at bounding box center [139, 291] width 210 height 39
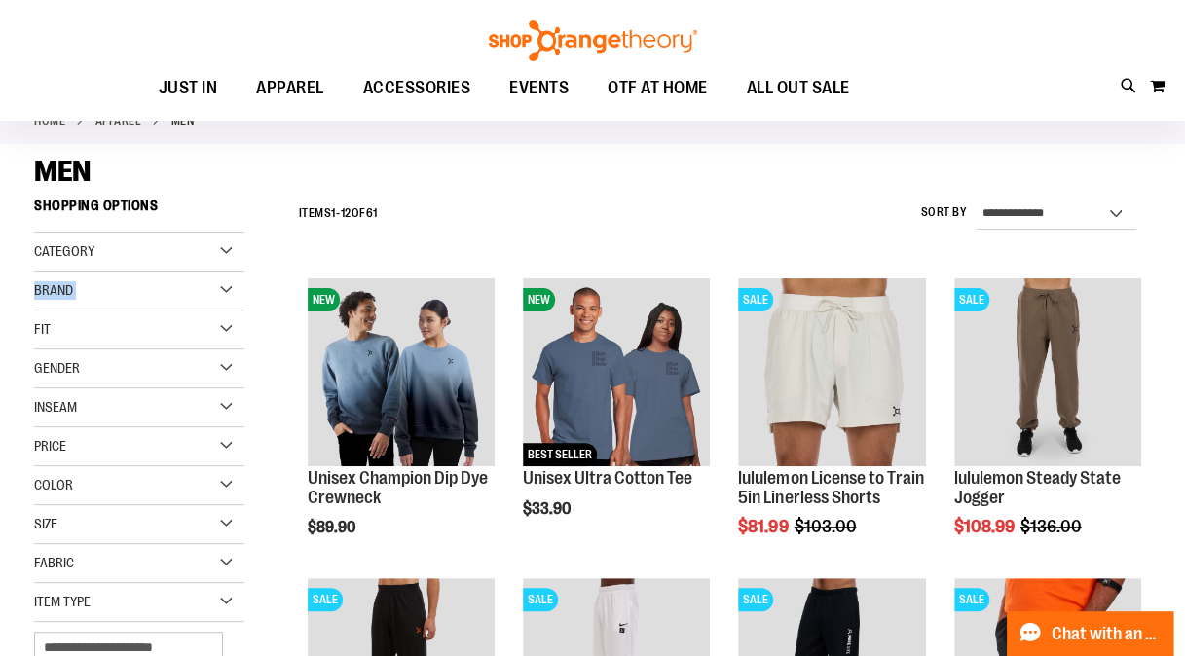
click at [230, 278] on div "Brand" at bounding box center [139, 291] width 210 height 39
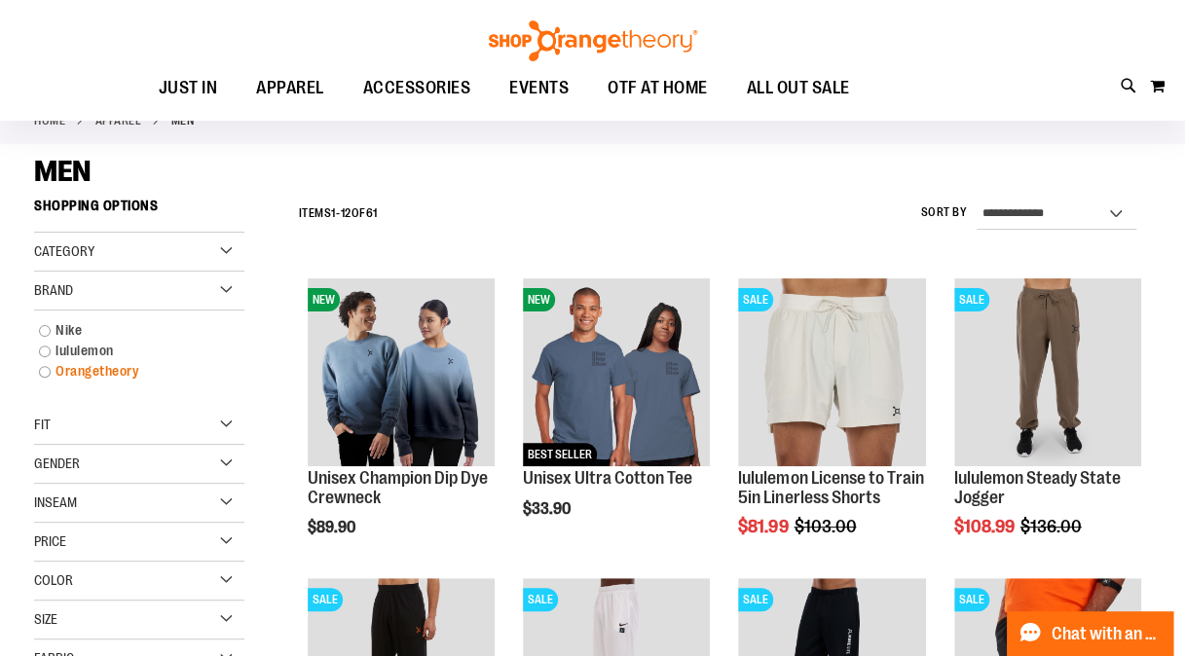
click at [40, 368] on link "Orangetheory" at bounding box center [130, 371] width 202 height 20
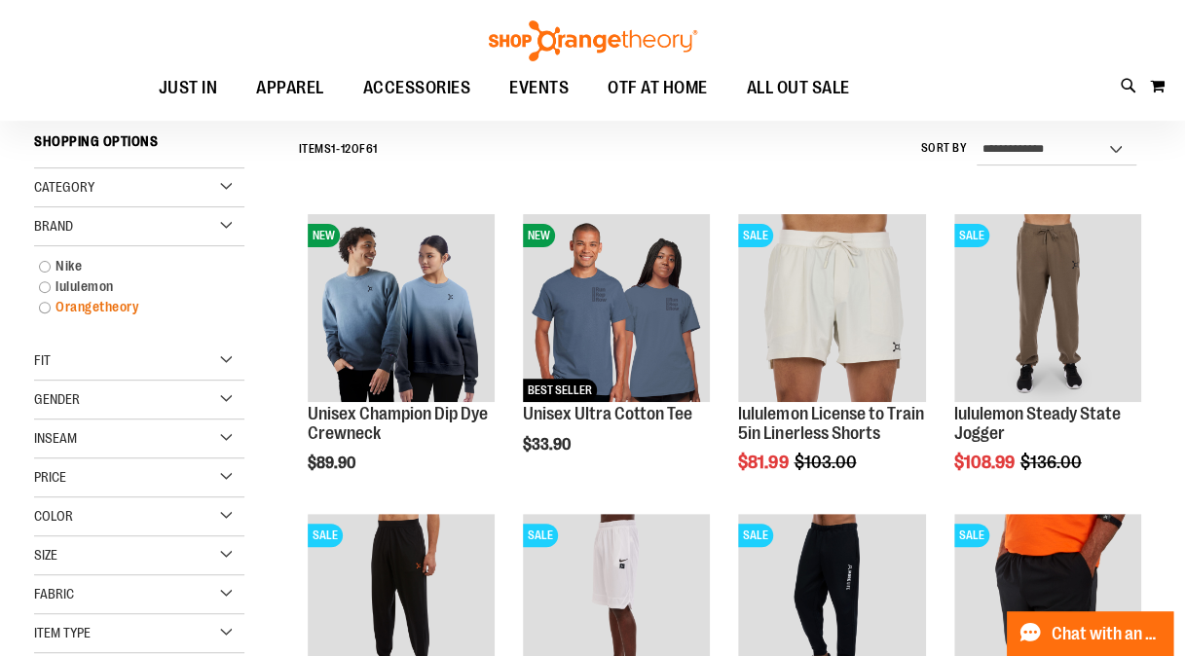
scroll to position [176, 0]
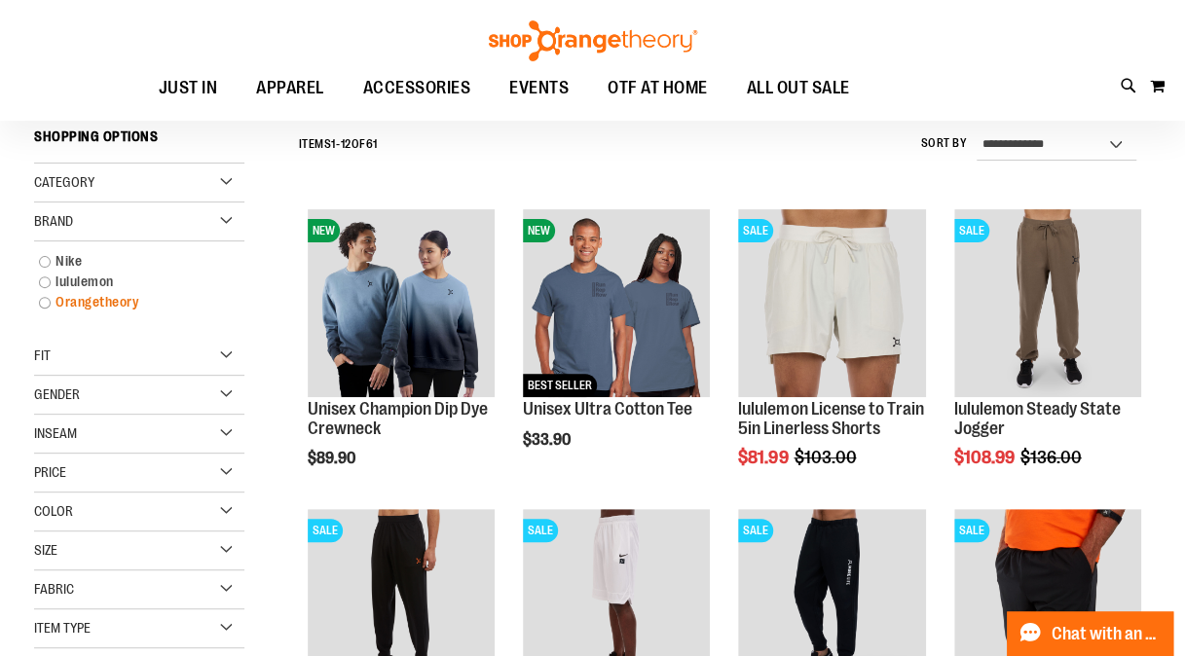
click at [45, 303] on link "Orangetheory" at bounding box center [130, 302] width 202 height 20
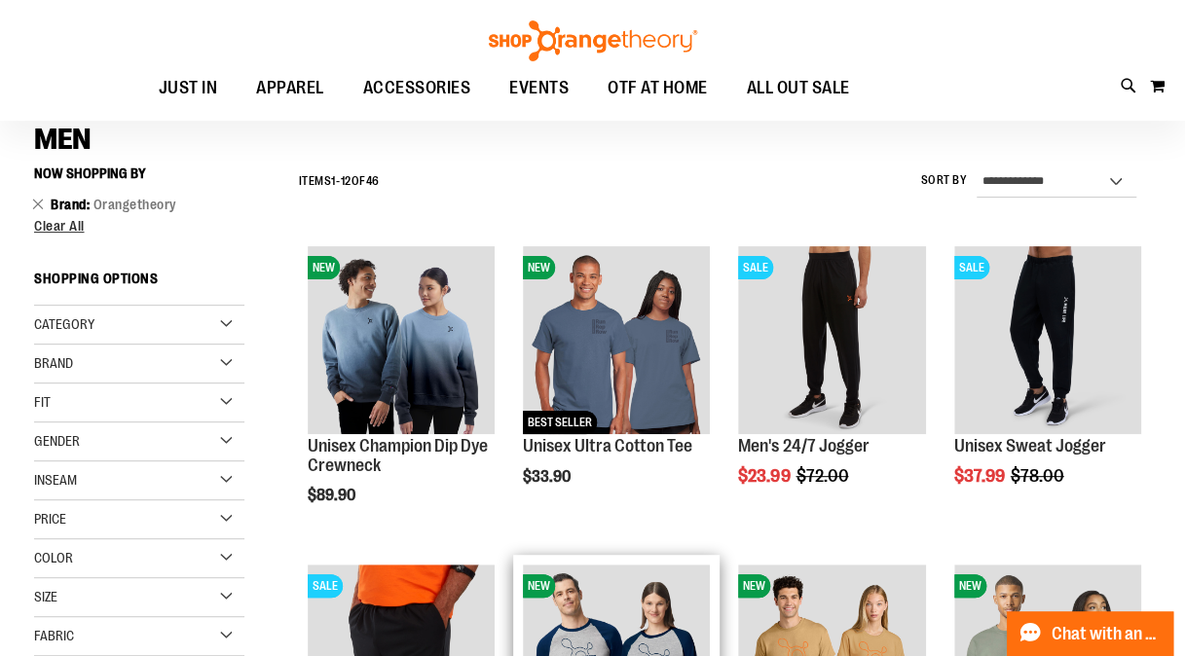
scroll to position [138, 0]
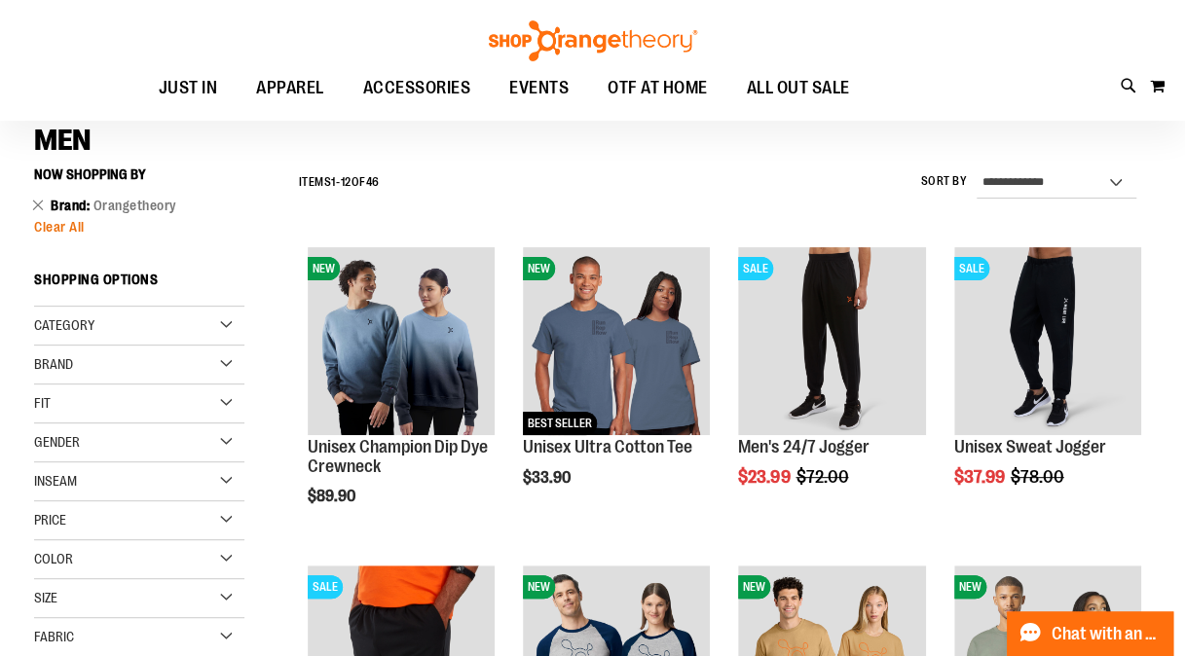
click at [54, 223] on span "Clear All" at bounding box center [59, 227] width 51 height 16
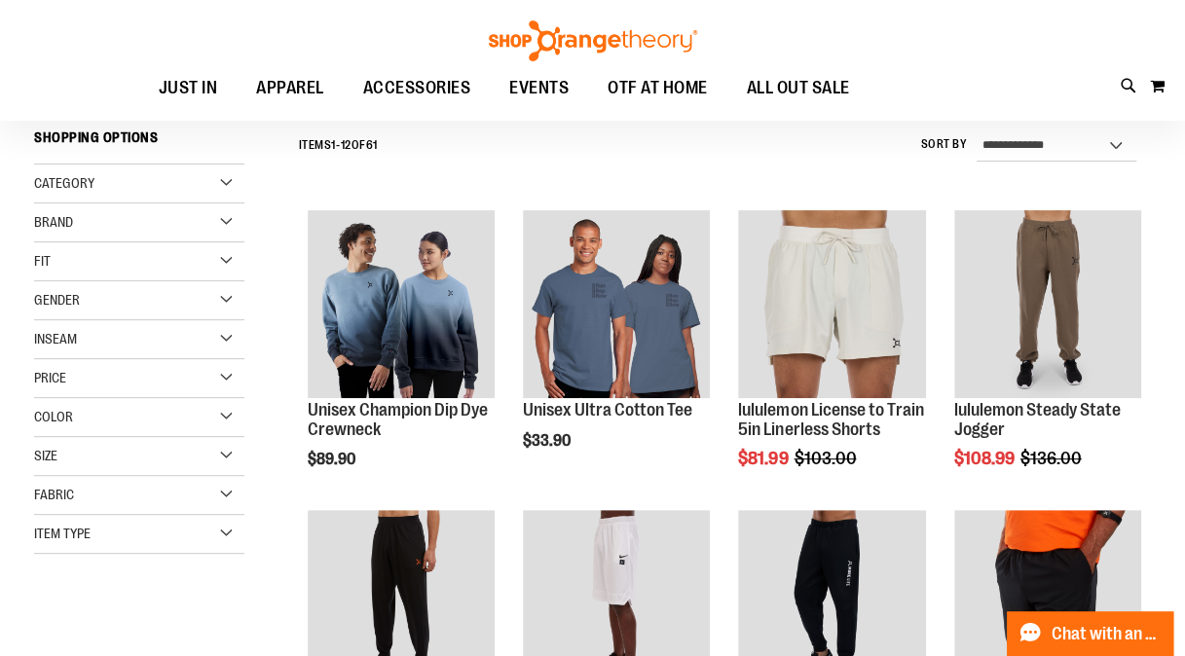
scroll to position [176, 0]
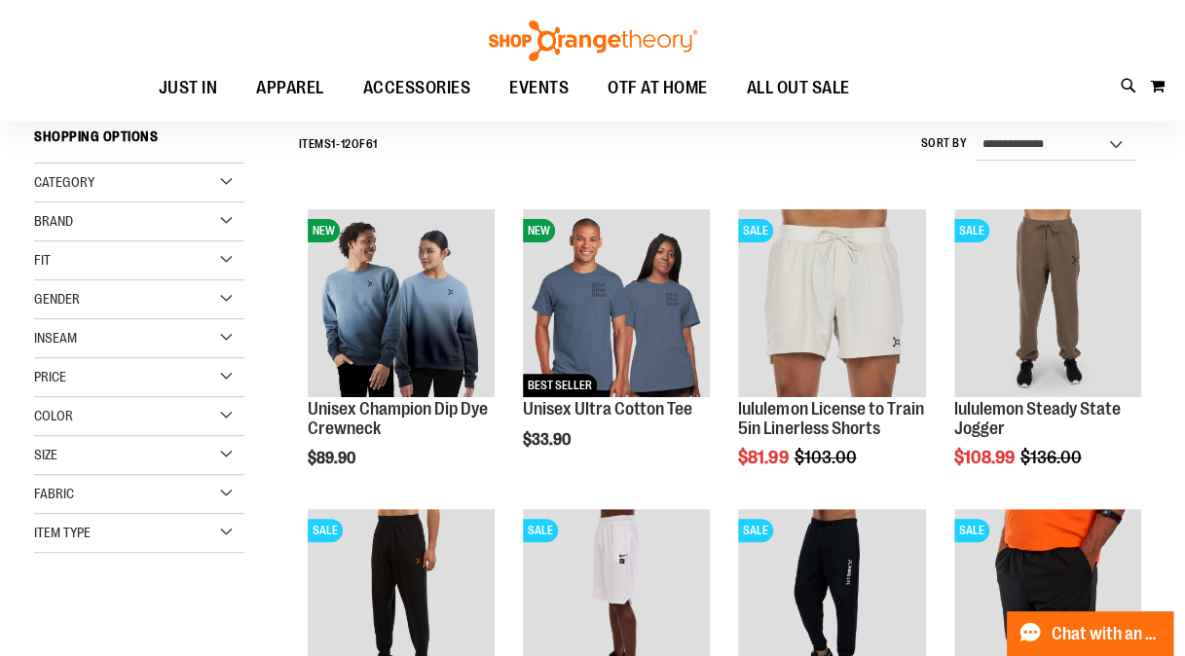
click at [226, 187] on div "Category" at bounding box center [139, 183] width 210 height 39
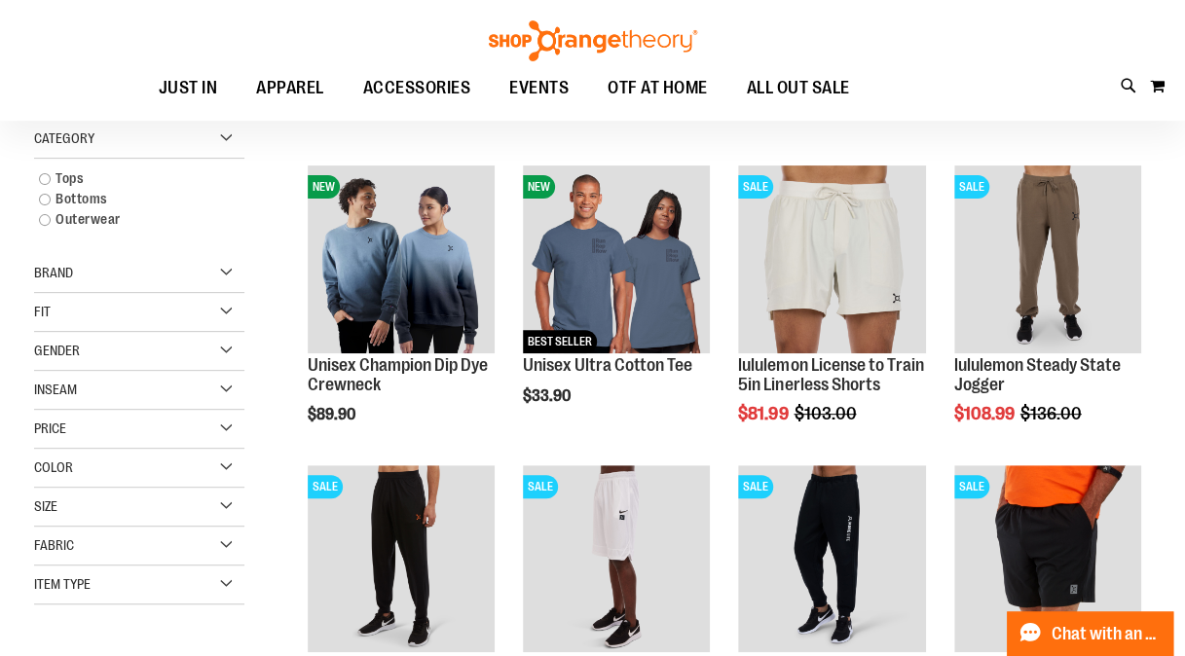
scroll to position [221, 0]
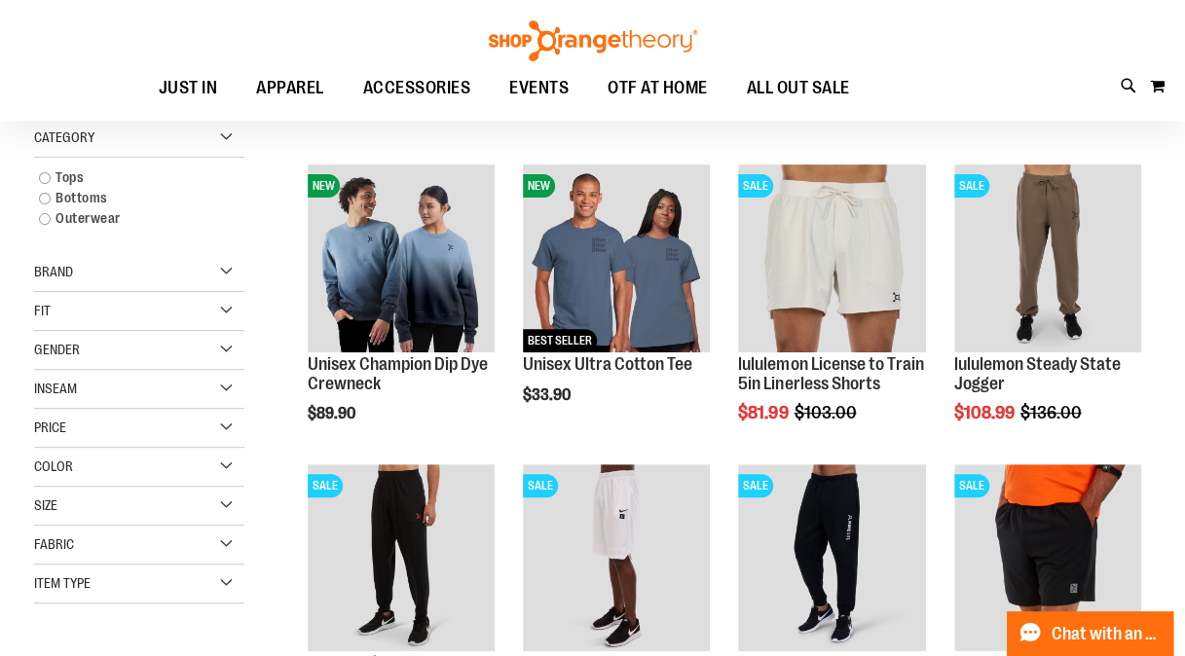
click at [224, 581] on div "Item Type" at bounding box center [139, 584] width 210 height 39
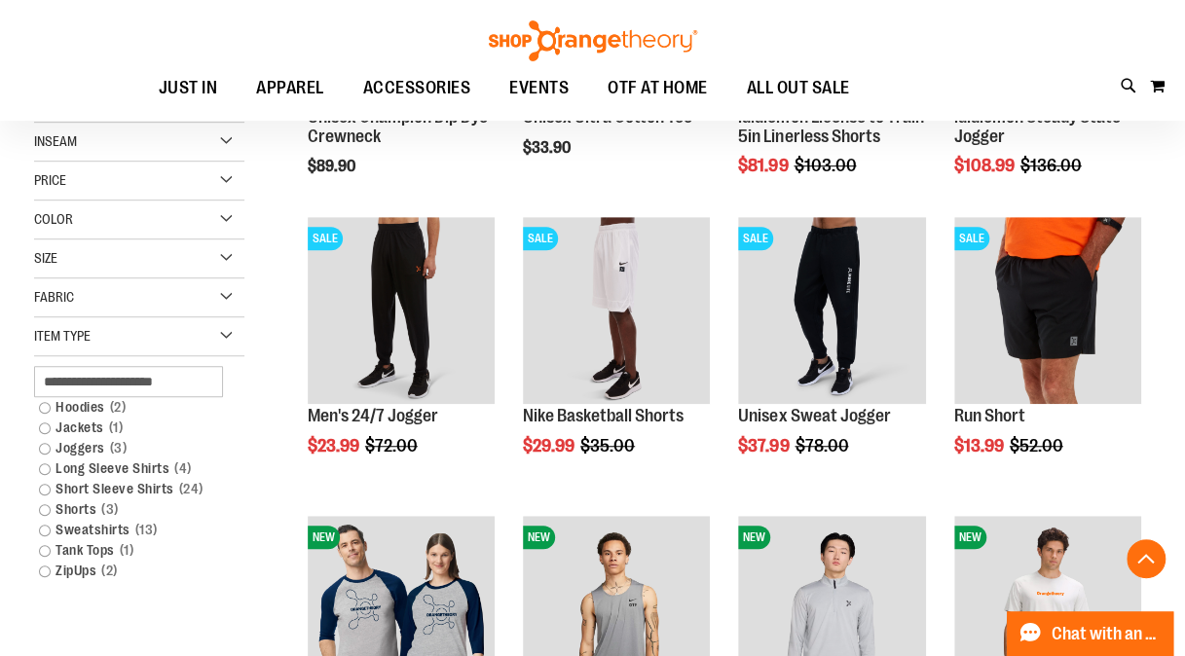
scroll to position [469, 0]
click at [78, 445] on link "Joggers 3 items" at bounding box center [130, 447] width 202 height 20
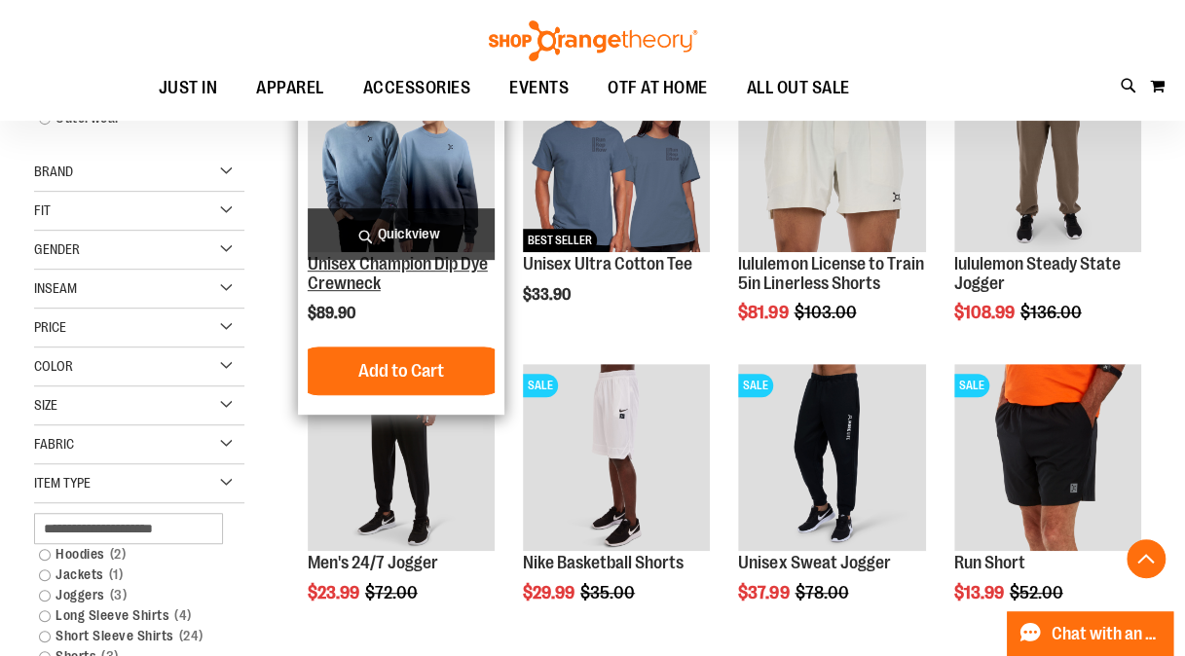
scroll to position [323, 0]
